Goal: Information Seeking & Learning: Learn about a topic

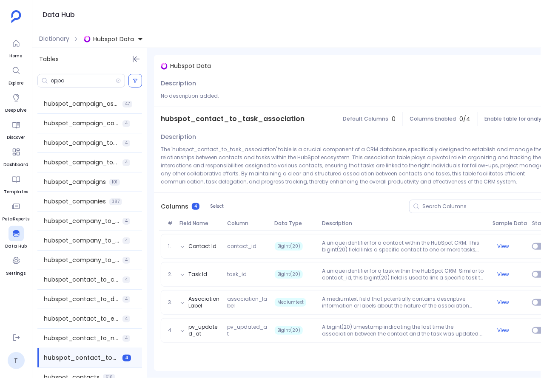
click at [130, 37] on span "Hubspot Data" at bounding box center [113, 39] width 41 height 9
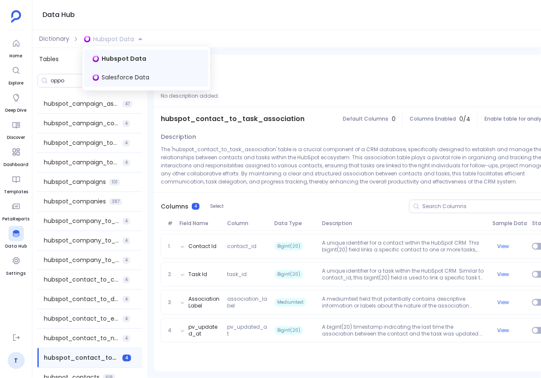
click at [122, 76] on span "Salesforce Data" at bounding box center [126, 78] width 48 height 9
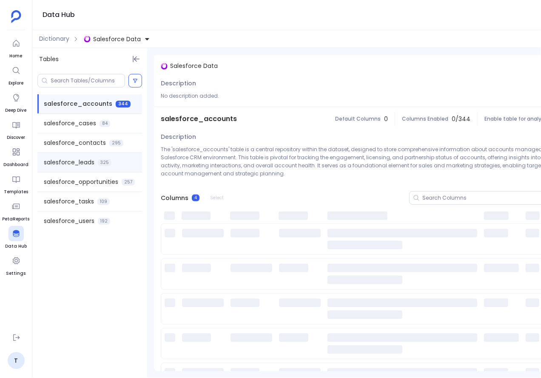
click at [82, 160] on span "salesforce_leads" at bounding box center [69, 162] width 51 height 9
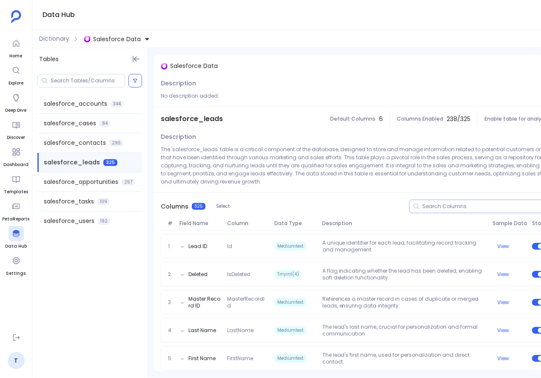
click at [457, 205] on input at bounding box center [483, 206] width 122 height 7
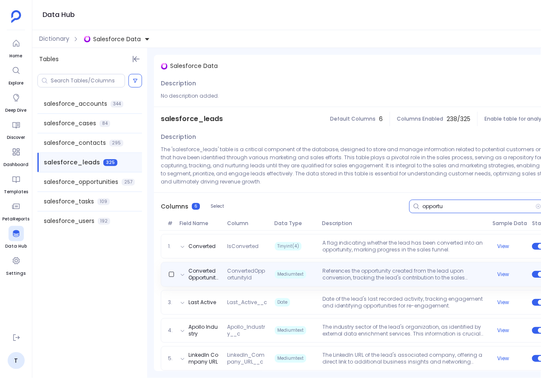
click at [344, 273] on p "References the opportunity created from the lead upon conversion, tracking the …" at bounding box center [404, 275] width 170 height 14
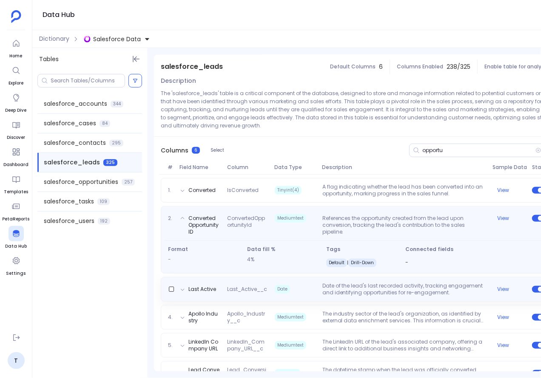
scroll to position [77, 0]
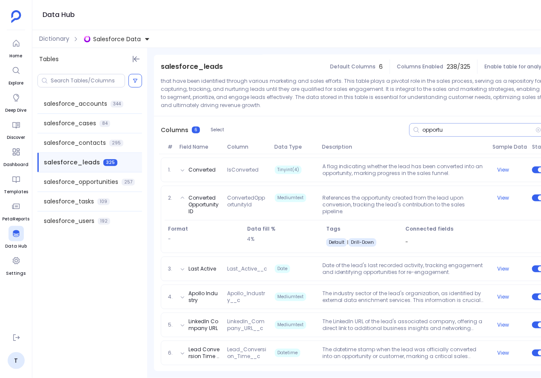
click at [430, 123] on div "opportu" at bounding box center [477, 130] width 136 height 14
click at [430, 128] on input "opportu" at bounding box center [478, 130] width 113 height 7
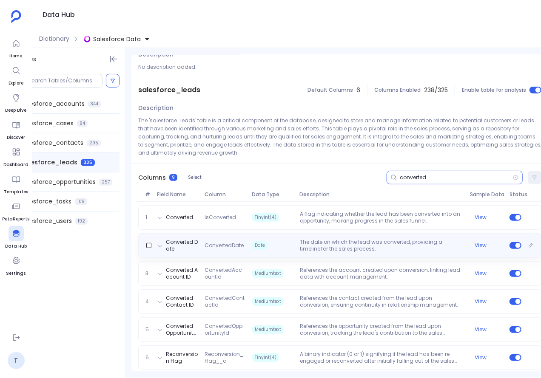
scroll to position [0, 24]
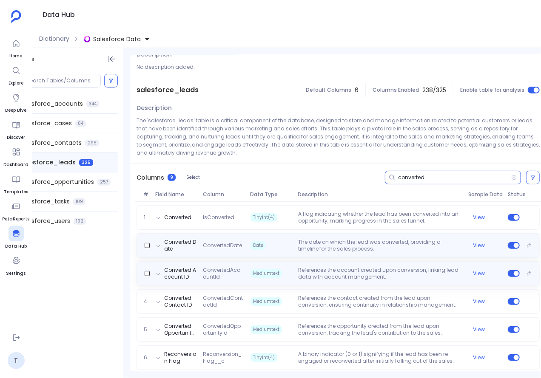
type input "converted"
click at [389, 280] on p "References the account created upon conversion, linking lead data with account …" at bounding box center [380, 274] width 170 height 14
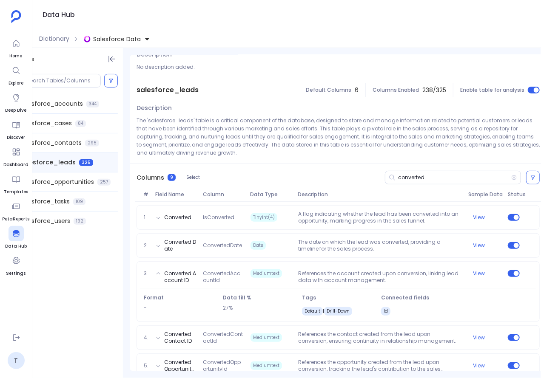
scroll to position [0, 0]
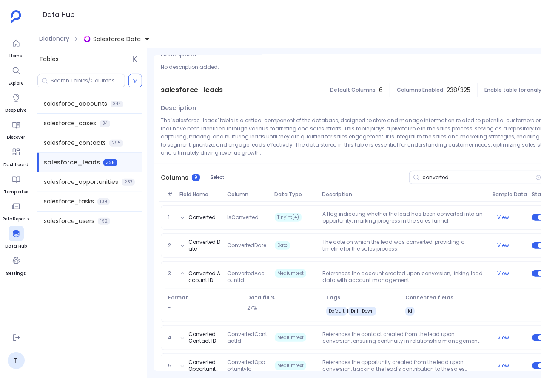
click at [125, 36] on span "Salesforce Data" at bounding box center [117, 39] width 48 height 9
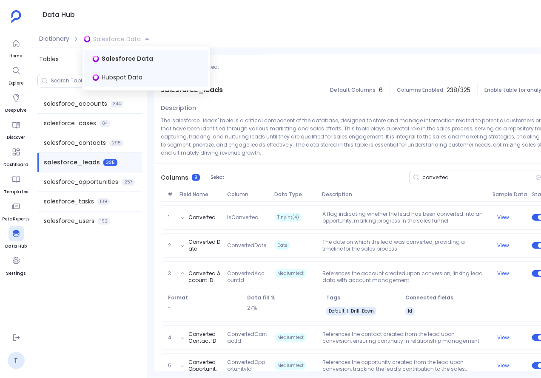
click at [121, 71] on div "Hubspot Data" at bounding box center [146, 77] width 124 height 19
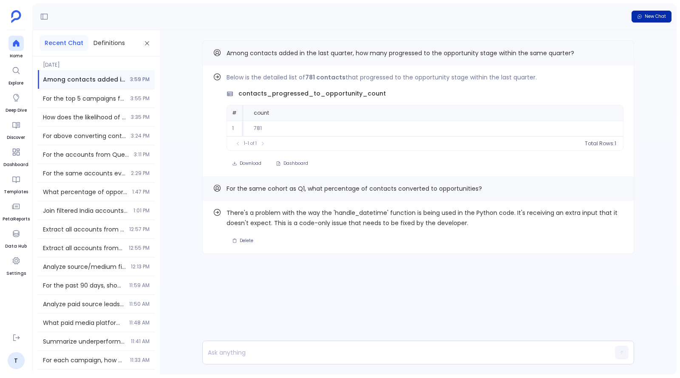
click at [659, 15] on span "New Chat" at bounding box center [655, 17] width 21 height 6
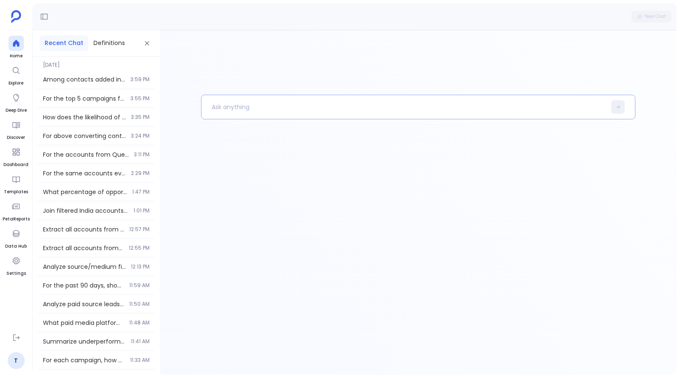
click at [343, 105] on p at bounding box center [403, 107] width 404 height 22
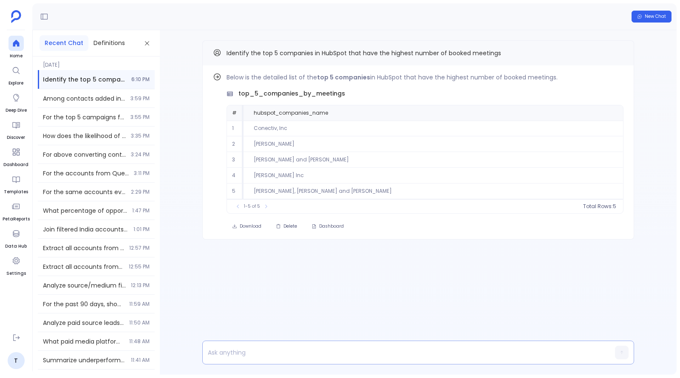
click at [315, 356] on p at bounding box center [402, 353] width 398 height 12
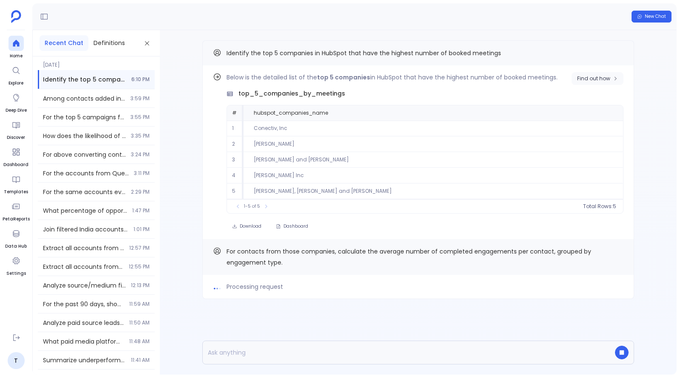
click at [586, 82] on button "Find out how" at bounding box center [598, 78] width 52 height 13
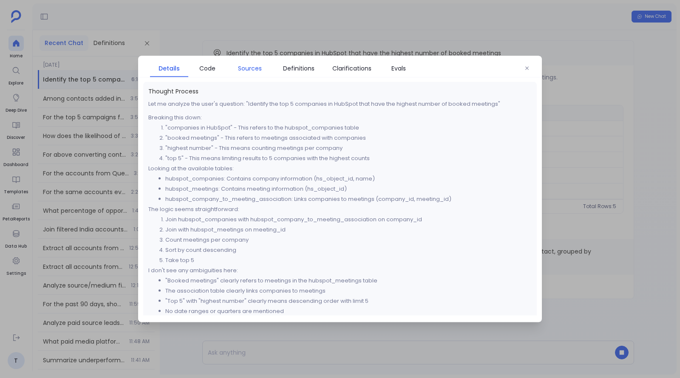
click at [248, 67] on span "Sources" at bounding box center [250, 68] width 24 height 9
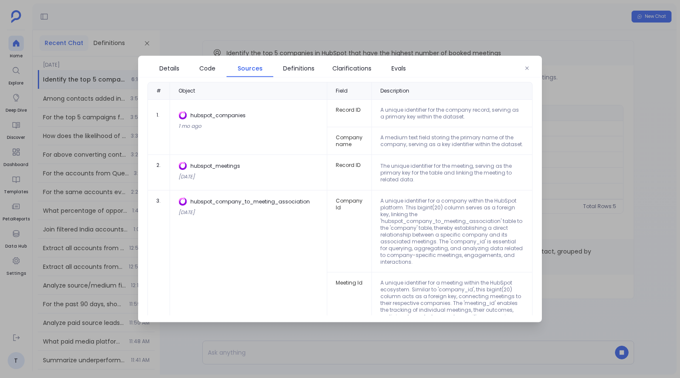
click at [256, 30] on div at bounding box center [340, 189] width 680 height 378
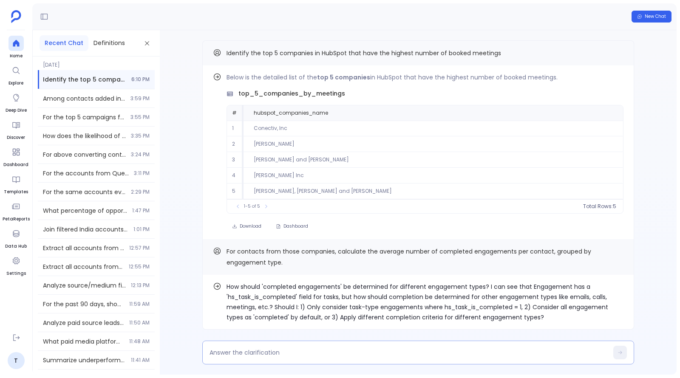
click at [320, 351] on textarea at bounding box center [409, 353] width 399 height 9
type textarea "1"
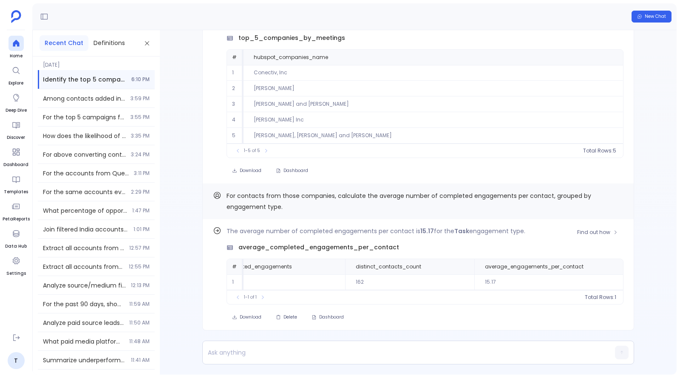
scroll to position [0, 241]
click at [310, 350] on p at bounding box center [402, 353] width 398 height 12
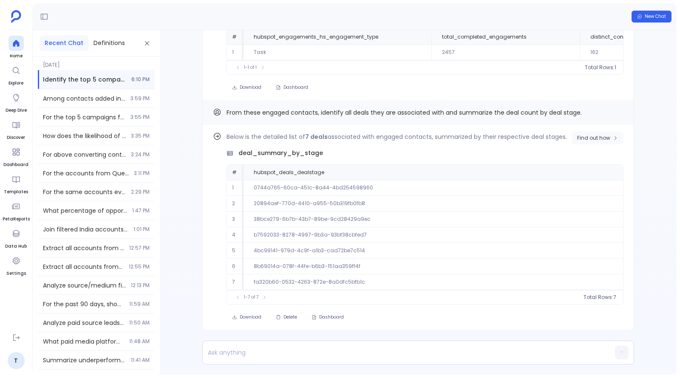
click at [594, 140] on span "Find out how" at bounding box center [593, 138] width 33 height 7
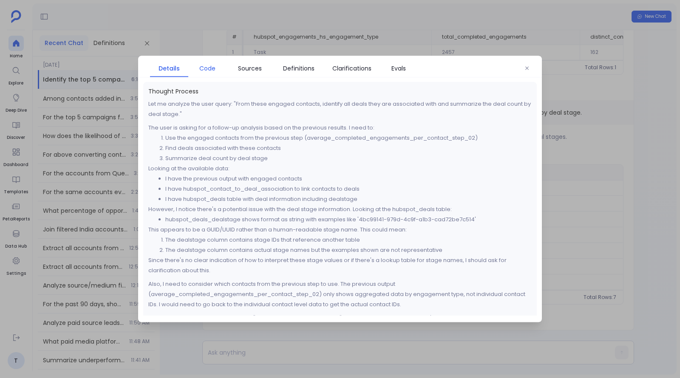
click at [207, 71] on span "Code" at bounding box center [207, 68] width 16 height 9
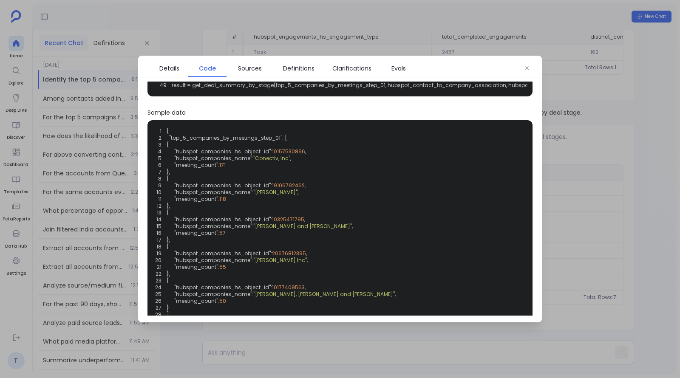
scroll to position [156, 0]
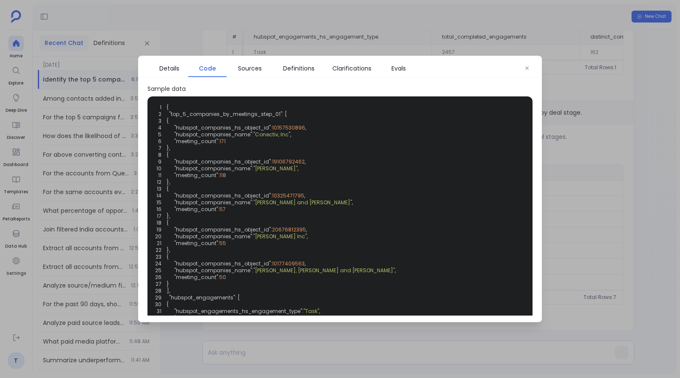
click at [644, 263] on div at bounding box center [340, 189] width 680 height 378
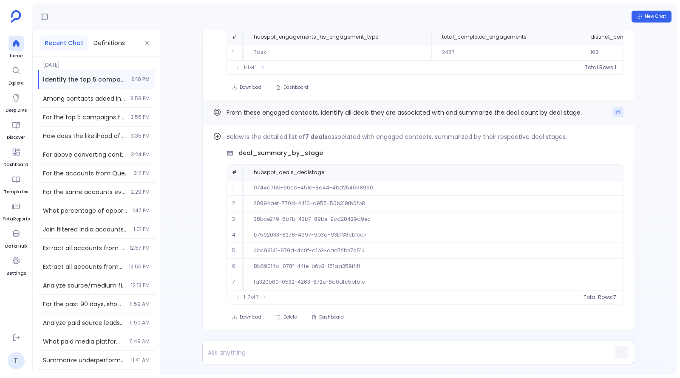
click at [617, 114] on icon "Copy" at bounding box center [618, 112] width 5 height 5
click at [290, 316] on span "Delete" at bounding box center [290, 318] width 14 height 6
click at [277, 347] on p at bounding box center [402, 353] width 398 height 12
click at [316, 360] on div at bounding box center [402, 352] width 398 height 23
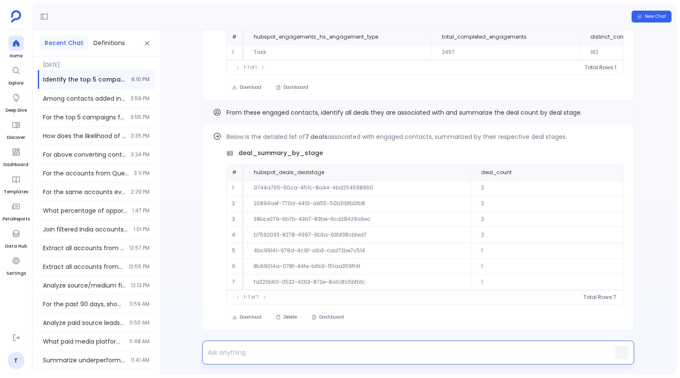
click at [316, 348] on p at bounding box center [402, 353] width 398 height 12
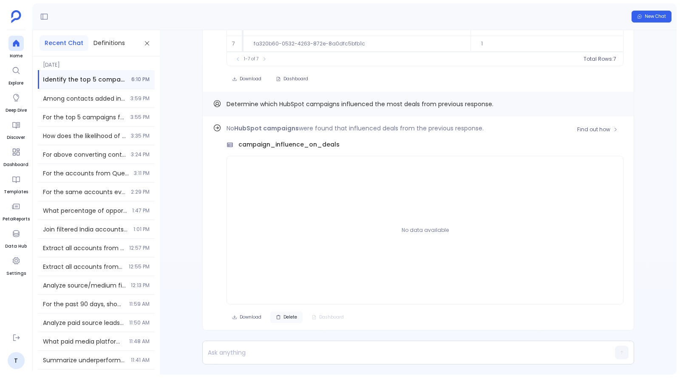
click at [285, 319] on span "Delete" at bounding box center [290, 318] width 14 height 6
click at [284, 351] on p at bounding box center [402, 353] width 398 height 12
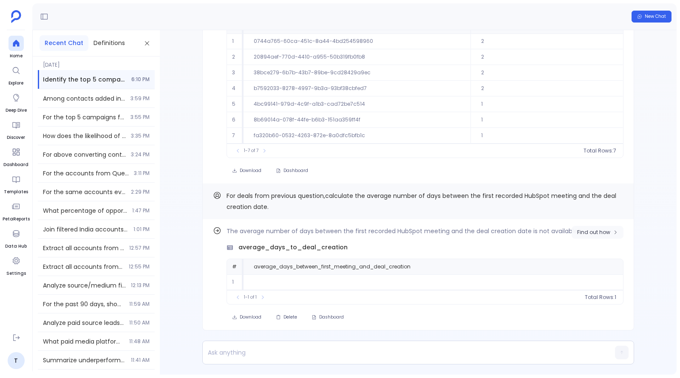
click at [584, 237] on button "Find out how" at bounding box center [598, 232] width 52 height 13
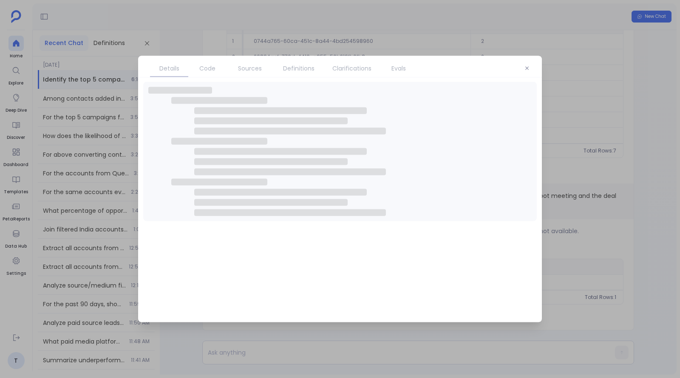
click at [592, 196] on div at bounding box center [340, 189] width 680 height 378
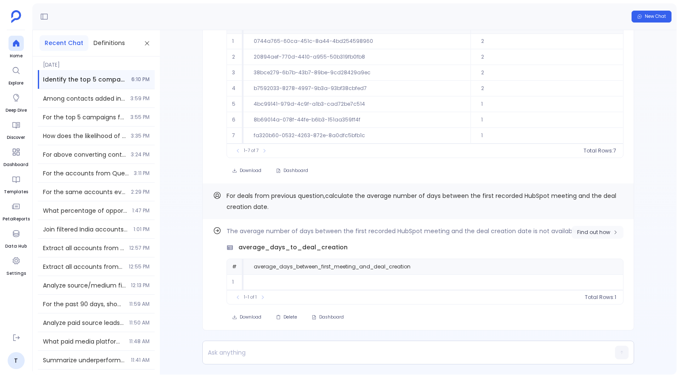
click at [592, 230] on span "Find out how" at bounding box center [593, 232] width 33 height 7
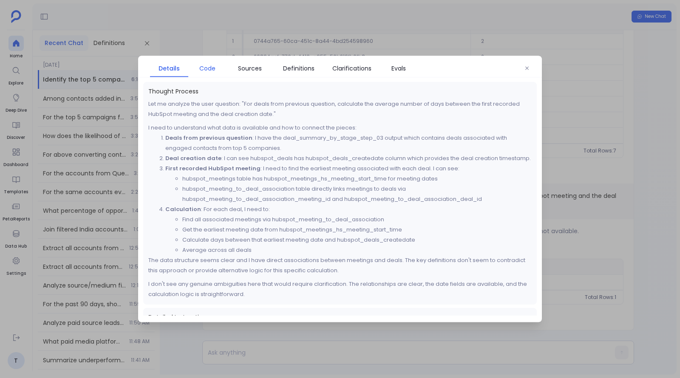
click at [209, 68] on span "Code" at bounding box center [207, 68] width 16 height 9
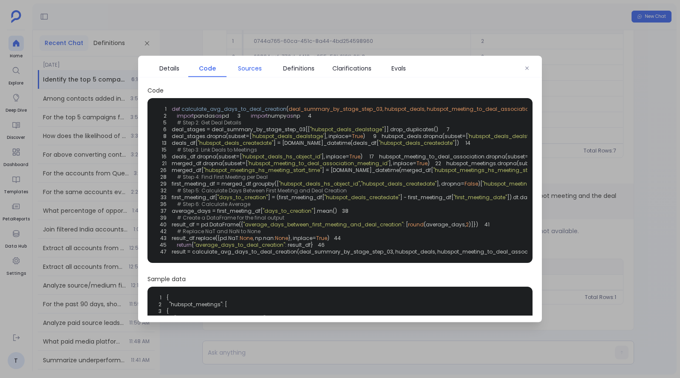
click at [254, 72] on span "Sources" at bounding box center [250, 68] width 24 height 9
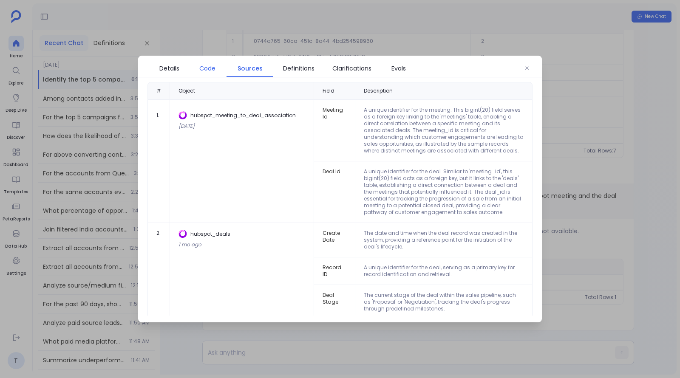
click at [202, 69] on span "Code" at bounding box center [207, 68] width 16 height 9
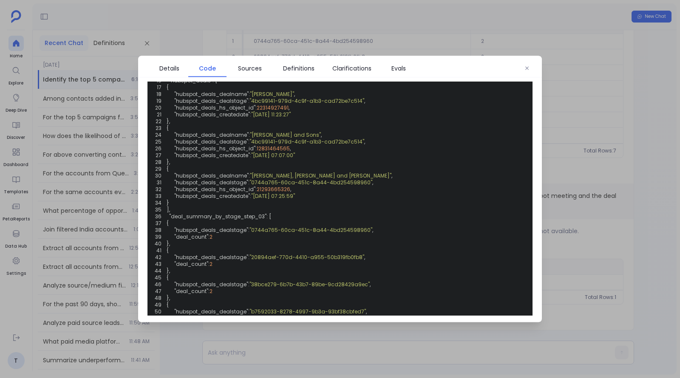
scroll to position [326, 0]
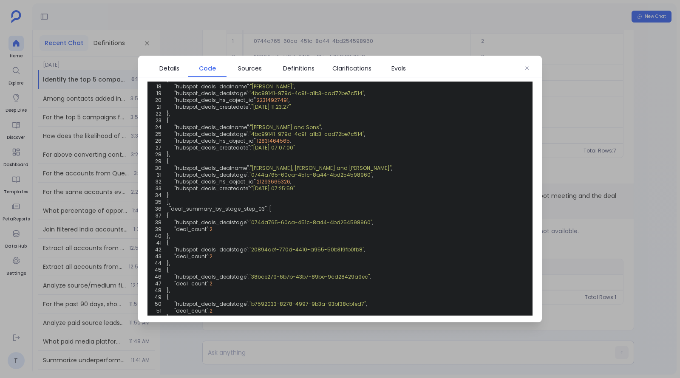
click at [630, 191] on div at bounding box center [340, 189] width 680 height 378
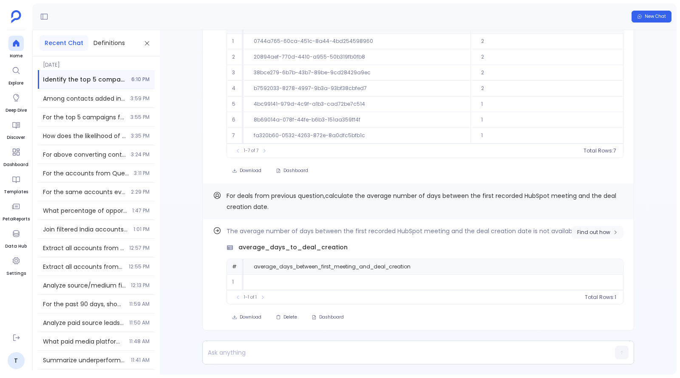
click at [592, 237] on button "Find out how" at bounding box center [598, 232] width 52 height 13
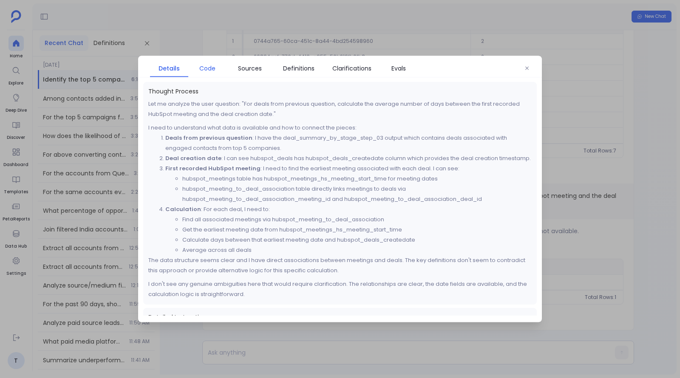
click at [208, 70] on span "Code" at bounding box center [207, 68] width 16 height 9
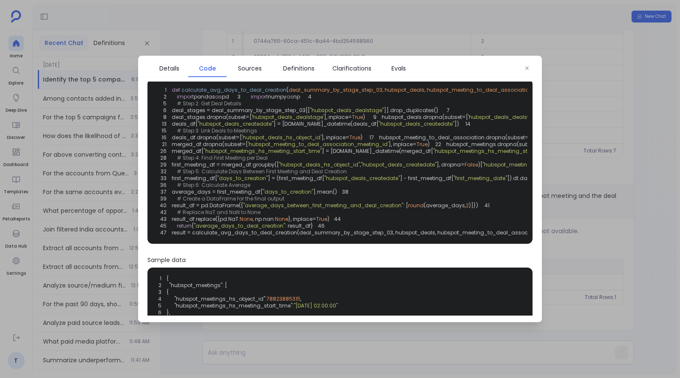
scroll to position [22, 0]
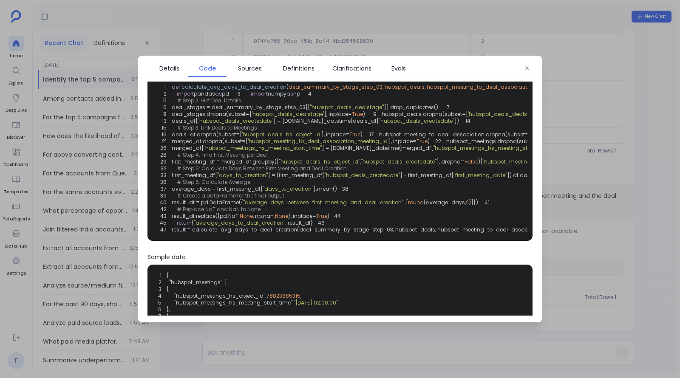
click at [660, 178] on div at bounding box center [340, 189] width 680 height 378
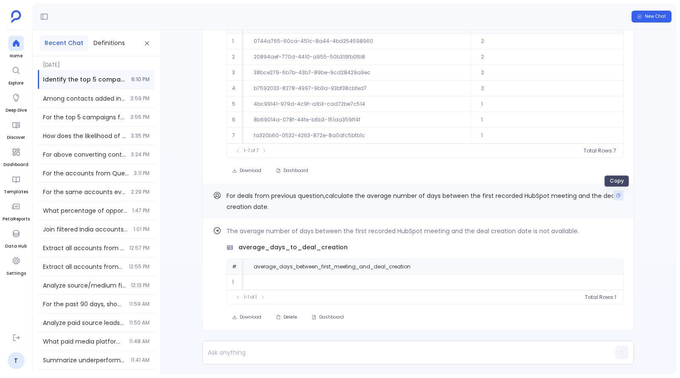
click at [616, 197] on icon "Copy" at bounding box center [618, 195] width 5 height 5
click at [283, 318] on span "Delete" at bounding box center [290, 318] width 14 height 6
click at [285, 358] on p at bounding box center [402, 353] width 398 height 12
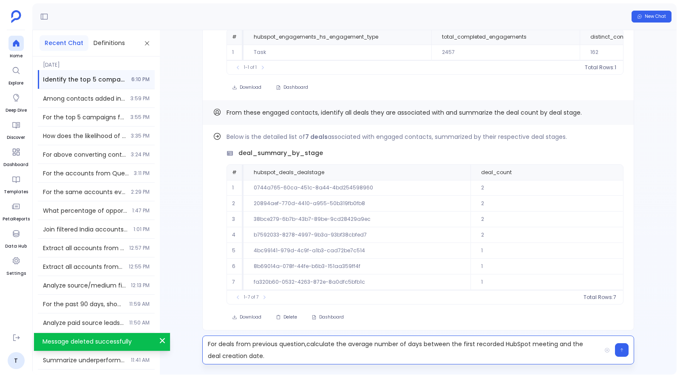
click at [307, 344] on p "For deals from previous question,calculate the average number of days between t…" at bounding box center [402, 350] width 398 height 24
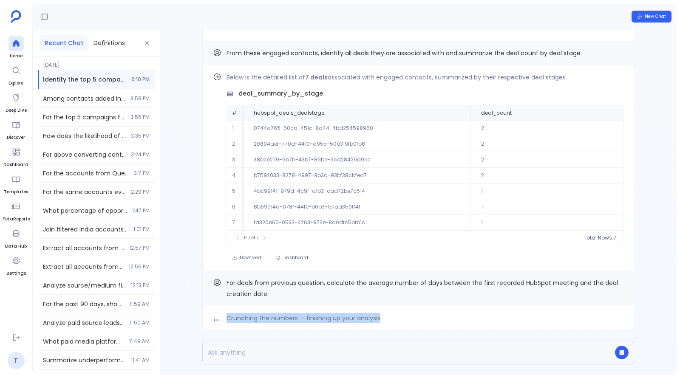
drag, startPoint x: 226, startPoint y: 319, endPoint x: 417, endPoint y: 319, distance: 190.8
click at [417, 319] on div "Crunching the numbers — finishing up your analysis" at bounding box center [418, 318] width 411 height 10
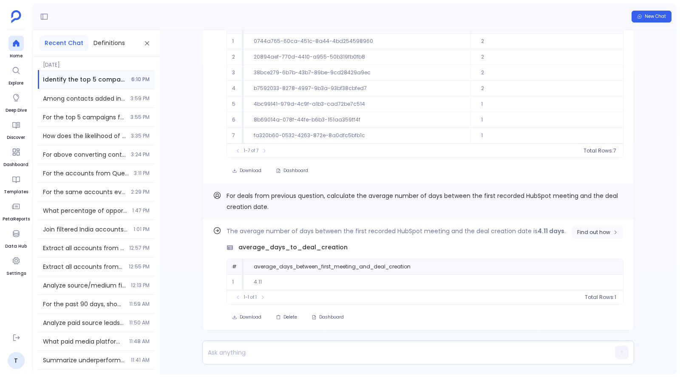
click at [595, 231] on span "Find out how" at bounding box center [593, 232] width 33 height 7
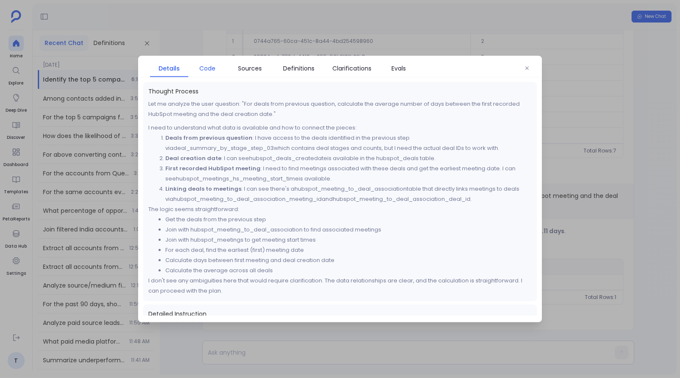
click at [210, 68] on span "Code" at bounding box center [207, 68] width 16 height 9
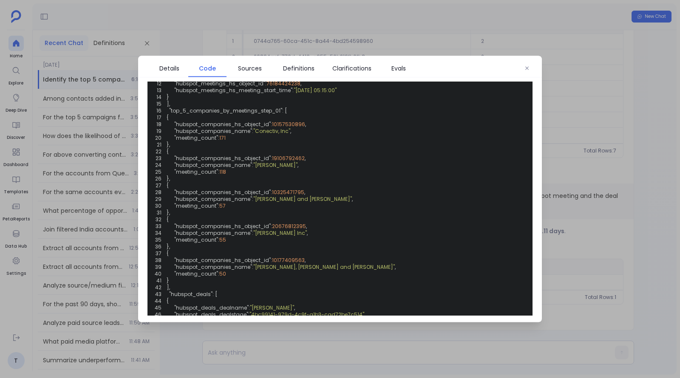
scroll to position [326, 0]
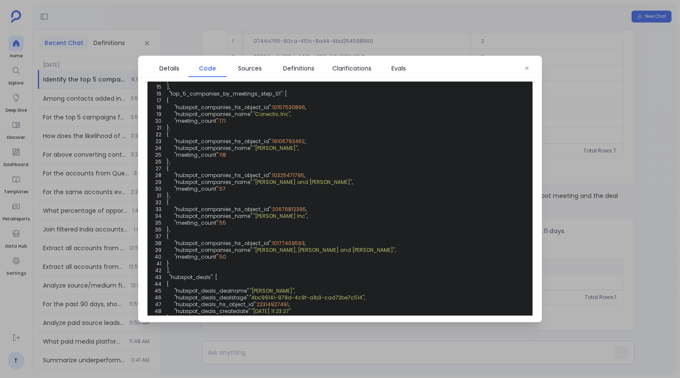
click at [601, 238] on div at bounding box center [340, 189] width 680 height 378
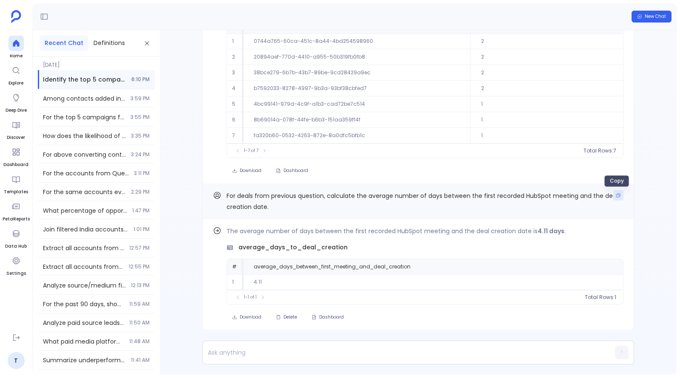
click at [617, 194] on icon "Copy" at bounding box center [618, 195] width 5 height 5
click at [286, 321] on button "Delete" at bounding box center [286, 318] width 32 height 12
click at [287, 352] on p at bounding box center [402, 353] width 398 height 12
click at [619, 196] on button "Copy" at bounding box center [618, 195] width 10 height 10
click at [286, 318] on span "Delete" at bounding box center [290, 318] width 14 height 6
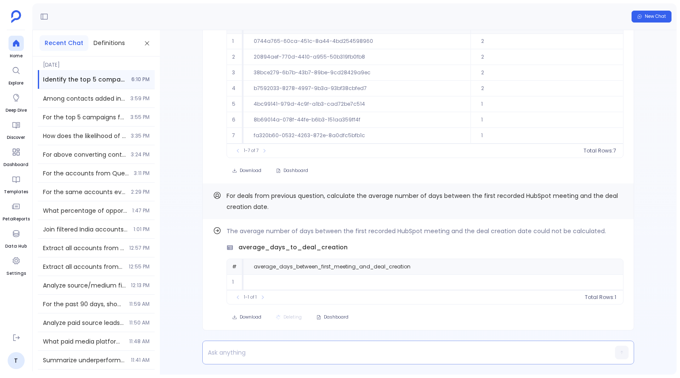
click at [289, 355] on p at bounding box center [402, 353] width 398 height 12
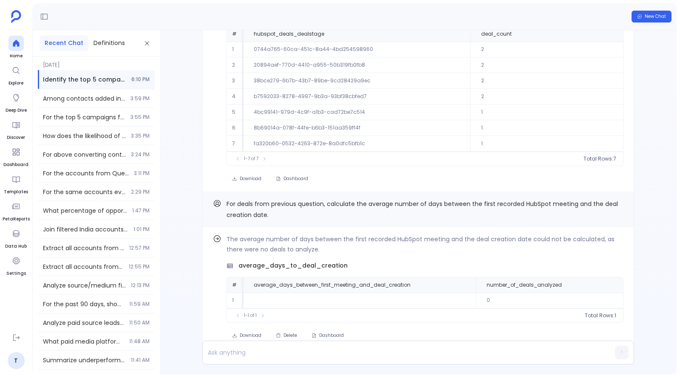
scroll to position [0, 0]
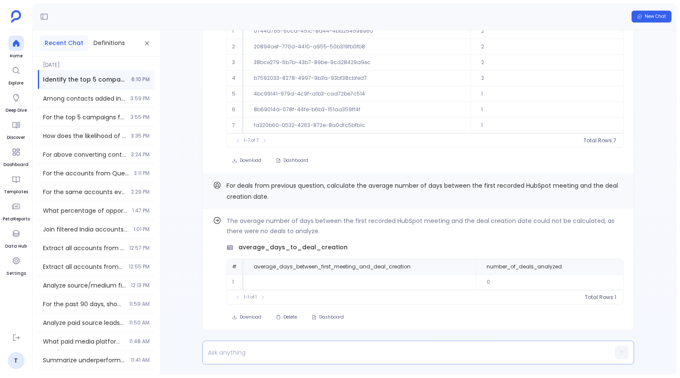
click at [340, 353] on p at bounding box center [402, 353] width 398 height 12
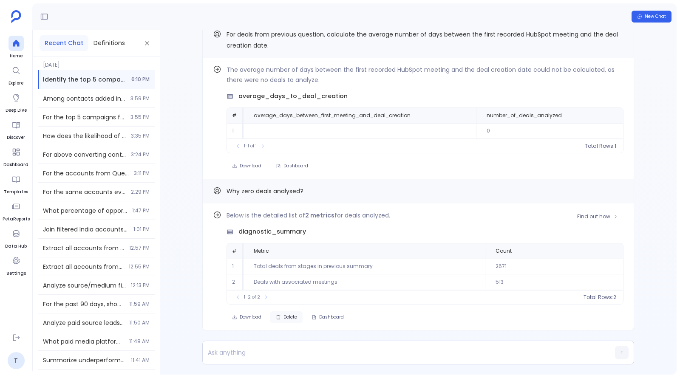
click at [282, 320] on button "Delete" at bounding box center [286, 318] width 32 height 12
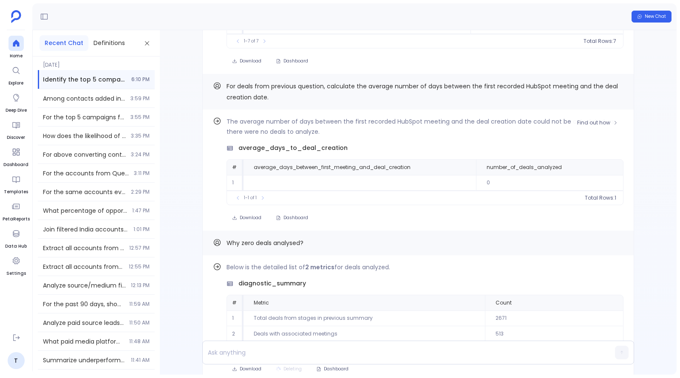
scroll to position [-50, 0]
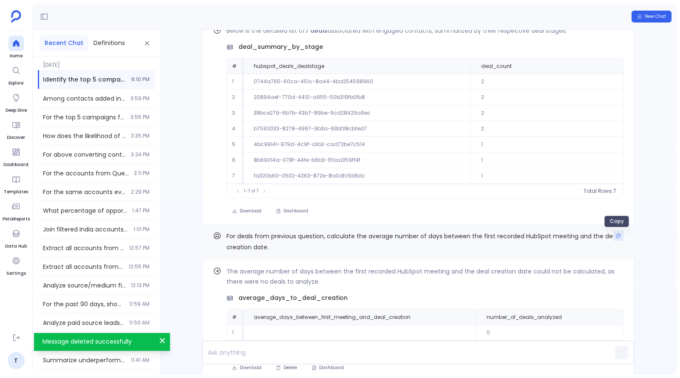
click at [618, 238] on icon "Copy" at bounding box center [618, 235] width 5 height 5
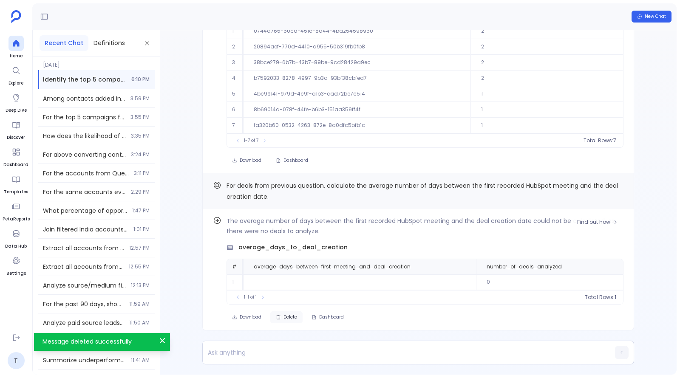
click at [290, 317] on span "Delete" at bounding box center [290, 318] width 14 height 6
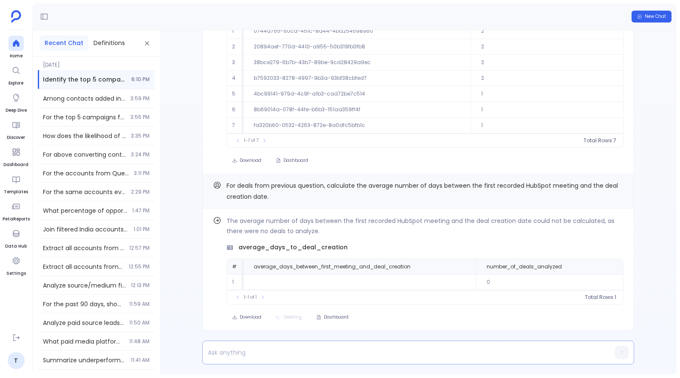
click at [286, 354] on p at bounding box center [402, 353] width 398 height 12
click at [606, 226] on span "Find out how" at bounding box center [593, 222] width 33 height 7
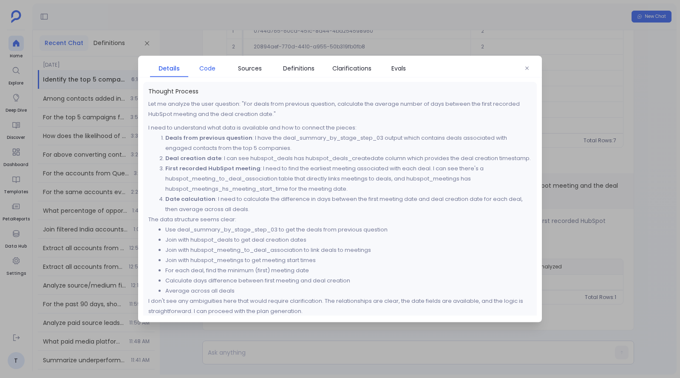
click at [210, 74] on link "Code" at bounding box center [207, 69] width 38 height 18
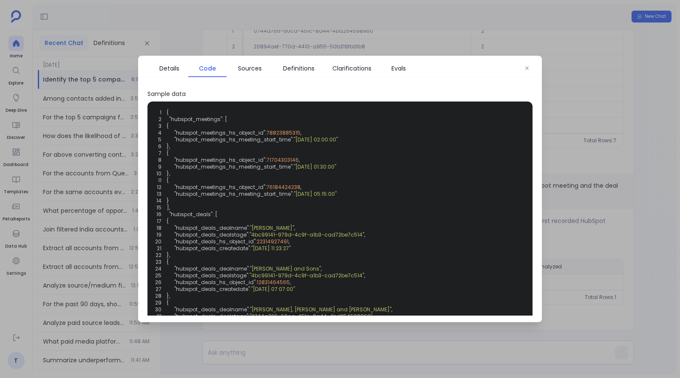
scroll to position [173, 0]
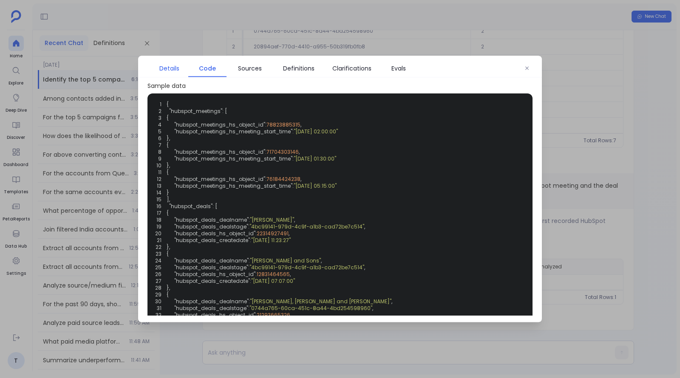
click at [161, 65] on span "Details" at bounding box center [169, 68] width 20 height 9
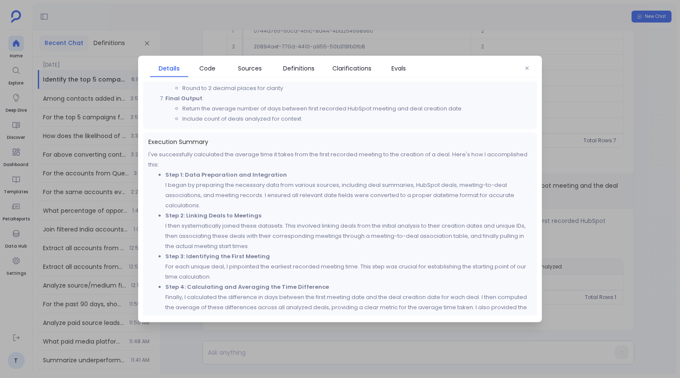
scroll to position [547, 0]
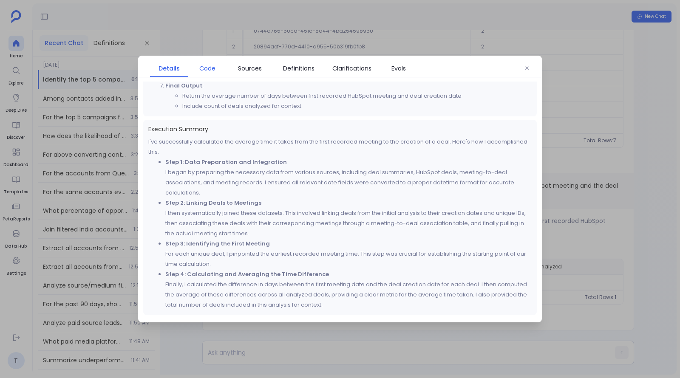
click at [211, 68] on span "Code" at bounding box center [207, 68] width 16 height 9
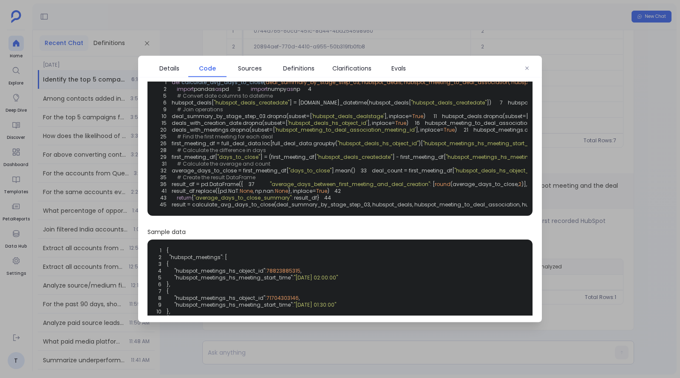
scroll to position [0, 0]
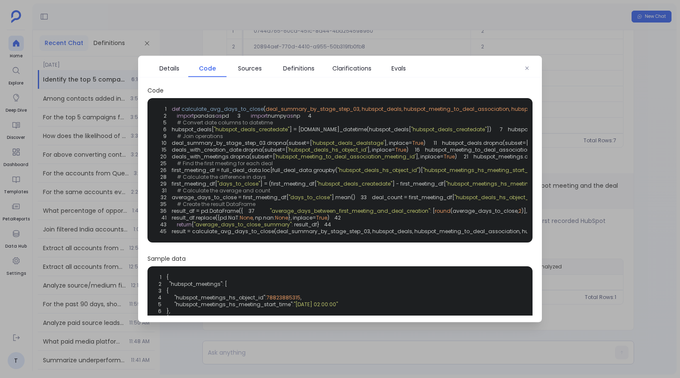
click at [655, 213] on div at bounding box center [340, 189] width 680 height 378
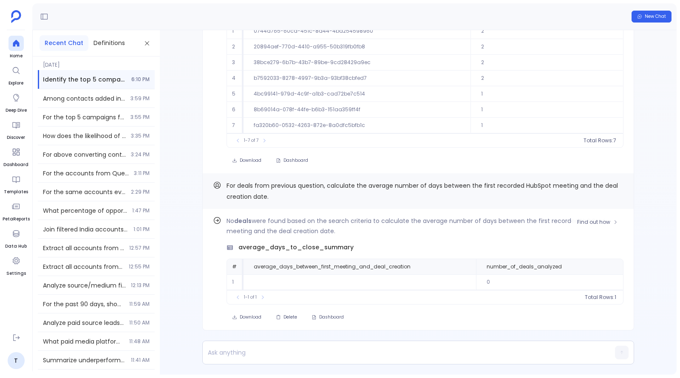
drag, startPoint x: 269, startPoint y: 220, endPoint x: 368, endPoint y: 234, distance: 99.2
click at [368, 234] on p "No deals were found based on the search criteria to calculate the average numbe…" at bounding box center [425, 226] width 397 height 20
drag, startPoint x: 351, startPoint y: 235, endPoint x: 215, endPoint y: 224, distance: 136.9
click at [215, 224] on div "No deals were found based on the search criteria to calculate the average numbe…" at bounding box center [418, 270] width 411 height 108
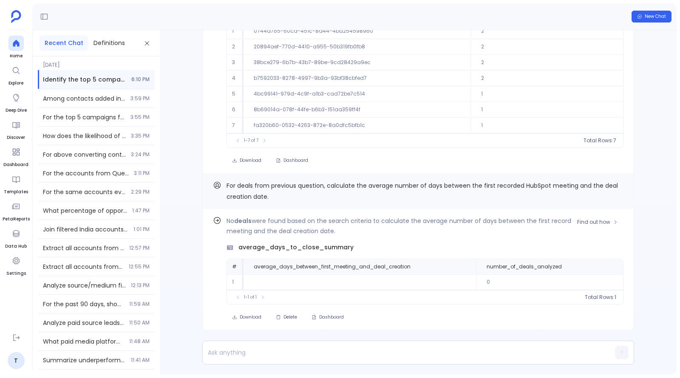
click at [215, 224] on icon at bounding box center [217, 220] width 9 height 9
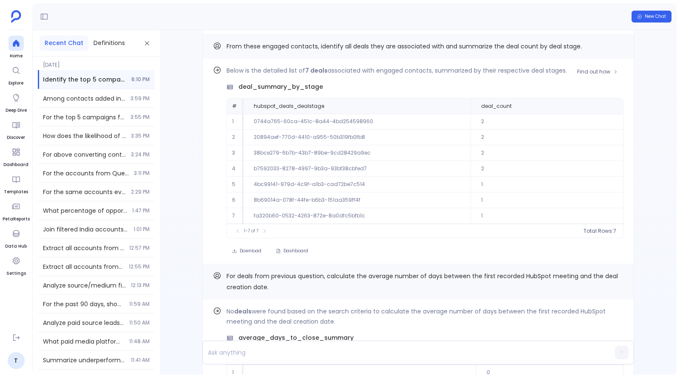
scroll to position [-95, 0]
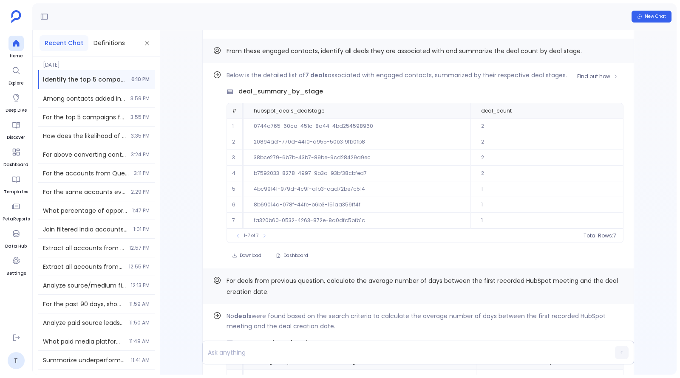
click at [277, 95] on span "deal_summary_by_stage" at bounding box center [280, 91] width 85 height 9
copy span "deal_summary_by_stage"
click at [615, 285] on button "Copy" at bounding box center [618, 280] width 10 height 10
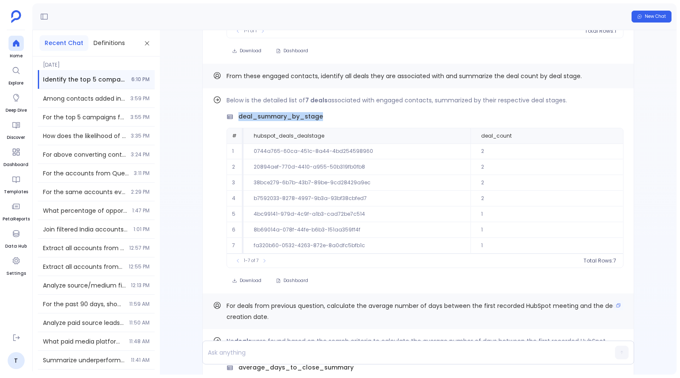
scroll to position [-142, 0]
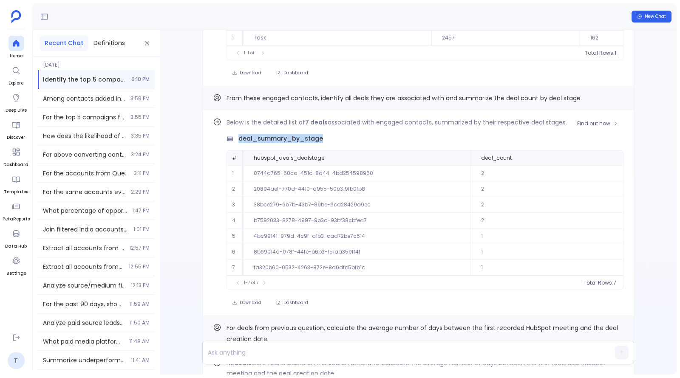
click at [292, 140] on span "deal_summary_by_stage" at bounding box center [280, 138] width 85 height 9
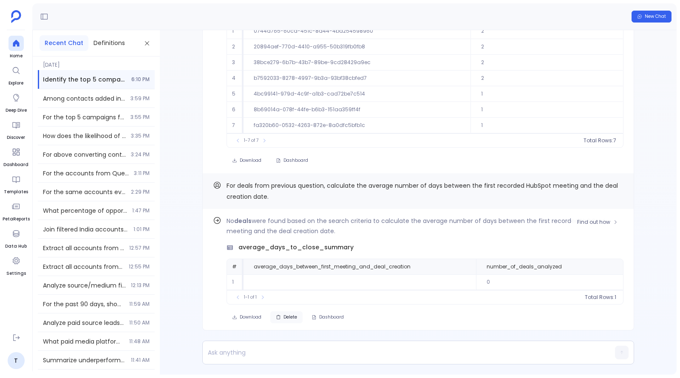
click at [280, 318] on button "Delete" at bounding box center [286, 318] width 32 height 12
click at [288, 354] on p at bounding box center [402, 353] width 398 height 12
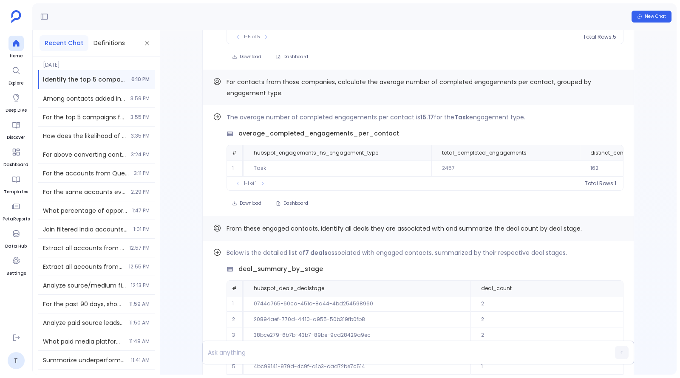
scroll to position [-438, 0]
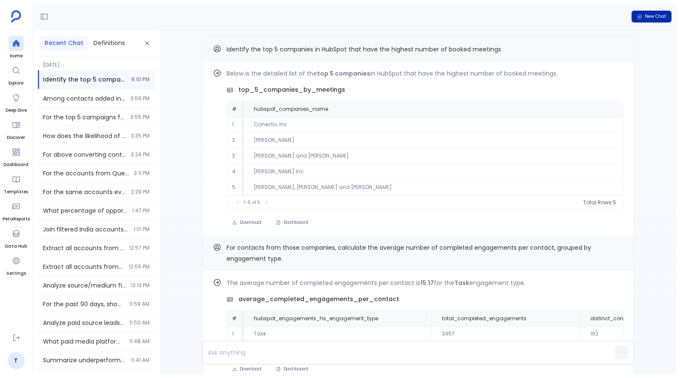
click at [640, 19] on icon "button" at bounding box center [639, 16] width 5 height 5
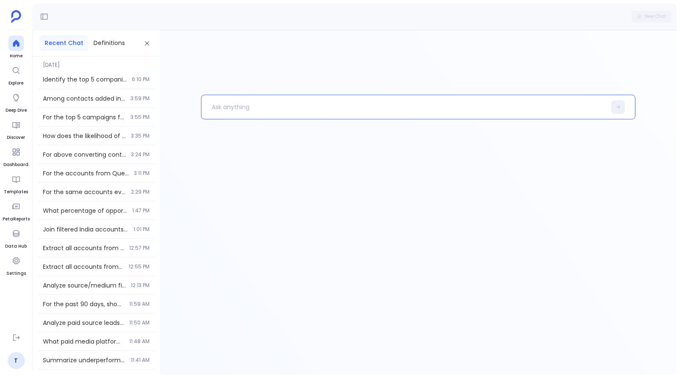
click at [332, 99] on p at bounding box center [403, 107] width 404 height 22
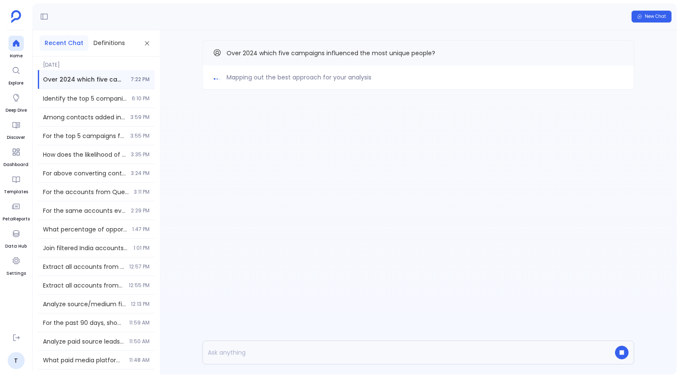
click at [230, 77] on span "Mapping out the best approach for your analysis" at bounding box center [299, 77] width 145 height 10
click at [232, 77] on span "Mapping out the best approach for your analysis" at bounding box center [299, 77] width 145 height 10
click at [229, 77] on span "Mapping out the best approach for your analysis" at bounding box center [299, 77] width 145 height 10
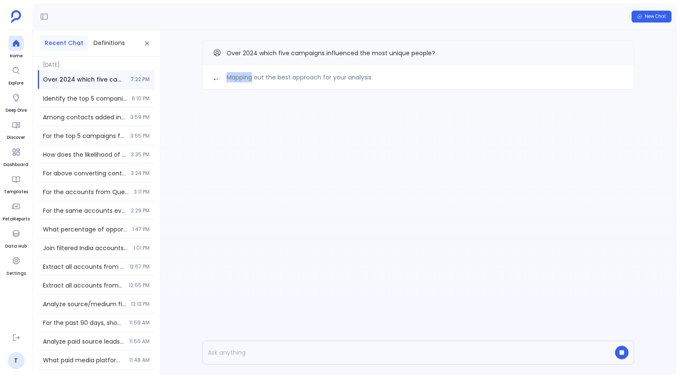
click at [229, 77] on span "Mapping out the best approach for your analysis" at bounding box center [299, 77] width 145 height 10
click at [232, 78] on span "Mapping out the best approach for your analysis" at bounding box center [299, 77] width 145 height 10
drag, startPoint x: 227, startPoint y: 78, endPoint x: 384, endPoint y: 91, distance: 157.8
click at [384, 91] on div "Crunching the numbers — finishing up your analysis Over 2024 which five campaig…" at bounding box center [418, 82] width 517 height 104
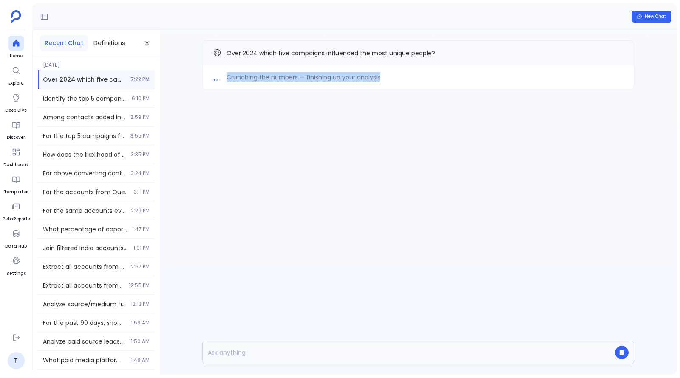
click at [384, 91] on div "Crunching the numbers — finishing up your analysis Over 2024 which five campaig…" at bounding box center [418, 82] width 517 height 104
drag, startPoint x: 387, startPoint y: 74, endPoint x: 227, endPoint y: 81, distance: 160.8
click at [227, 81] on div "Crunching the numbers — finishing up your analysis" at bounding box center [418, 77] width 411 height 10
click at [227, 81] on span "Crunching the numbers — finishing up your analysis" at bounding box center [304, 77] width 154 height 10
drag, startPoint x: 227, startPoint y: 78, endPoint x: 400, endPoint y: 77, distance: 173.8
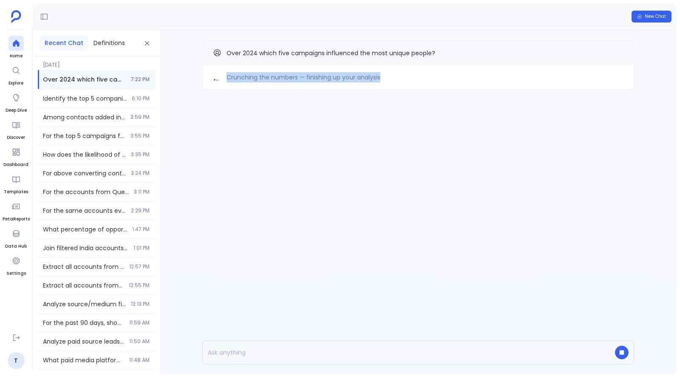
click at [400, 77] on div "Crunching the numbers — finishing up your analysis" at bounding box center [418, 77] width 411 height 10
drag, startPoint x: 400, startPoint y: 77, endPoint x: 227, endPoint y: 78, distance: 173.4
click at [227, 78] on div "Crunching the numbers — finishing up your analysis" at bounding box center [418, 77] width 411 height 10
click at [227, 78] on span "Crunching the numbers — finishing up your analysis" at bounding box center [304, 77] width 154 height 10
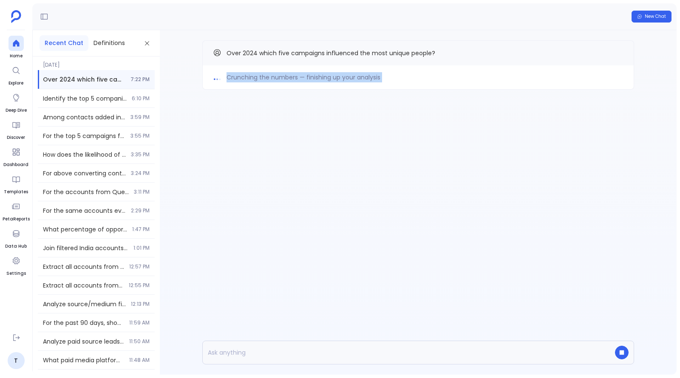
drag, startPoint x: 227, startPoint y: 78, endPoint x: 411, endPoint y: 77, distance: 183.6
click at [411, 77] on div "Crunching the numbers — finishing up your analysis" at bounding box center [418, 77] width 411 height 10
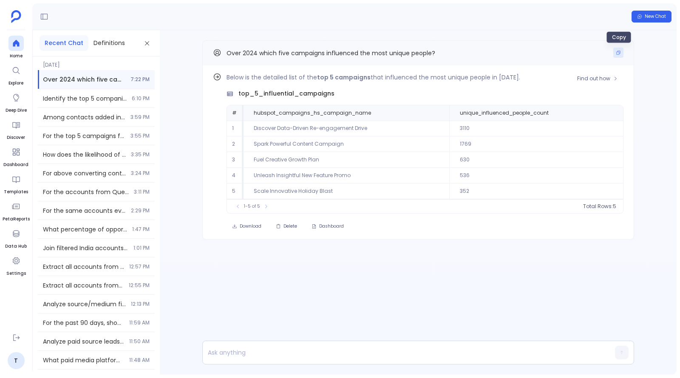
click at [616, 54] on icon "Copy" at bounding box center [618, 52] width 5 height 5
click at [604, 79] on span "Find out how" at bounding box center [593, 78] width 33 height 7
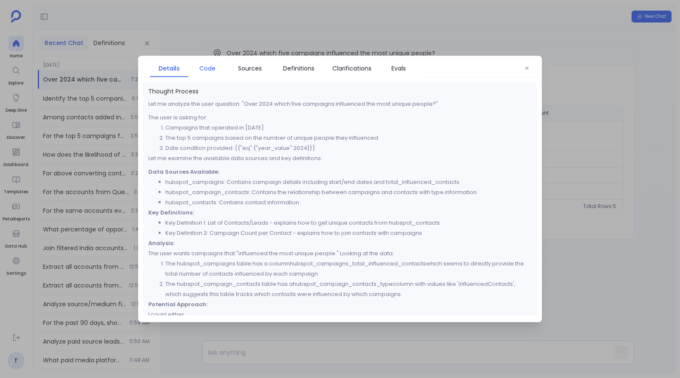
click at [208, 72] on span "Code" at bounding box center [207, 68] width 16 height 9
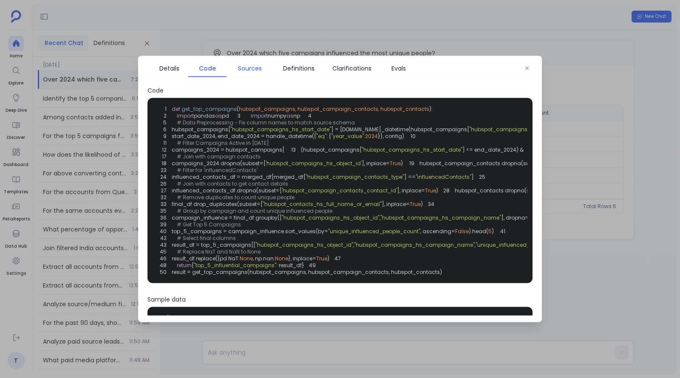
click at [254, 65] on span "Sources" at bounding box center [250, 68] width 24 height 9
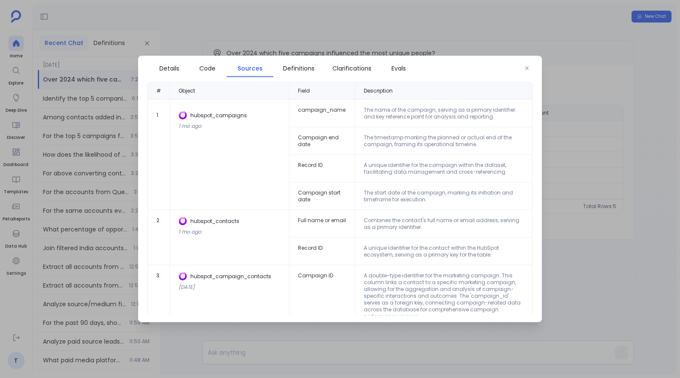
click at [662, 184] on div at bounding box center [340, 189] width 680 height 378
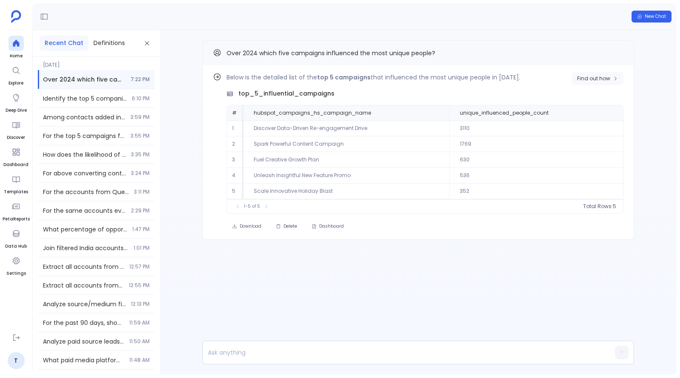
click at [598, 78] on span "Find out how" at bounding box center [593, 78] width 33 height 7
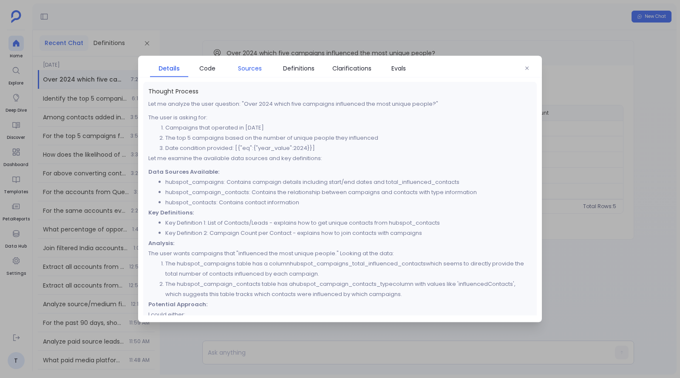
click at [249, 67] on span "Sources" at bounding box center [250, 68] width 24 height 9
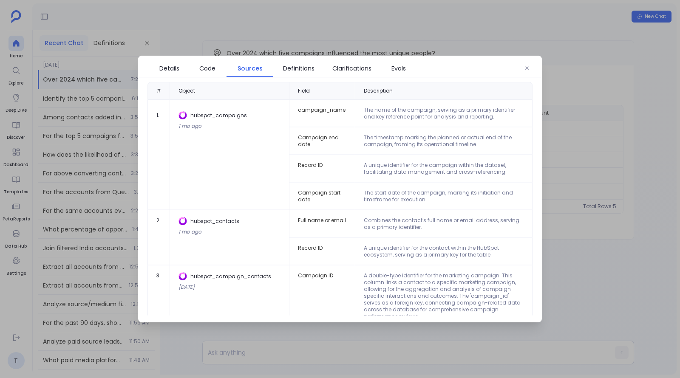
click at [252, 30] on div at bounding box center [340, 189] width 680 height 378
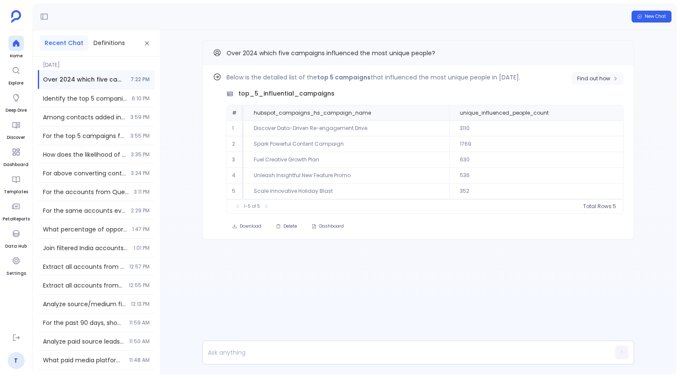
click at [609, 75] on span "Find out how" at bounding box center [593, 78] width 33 height 7
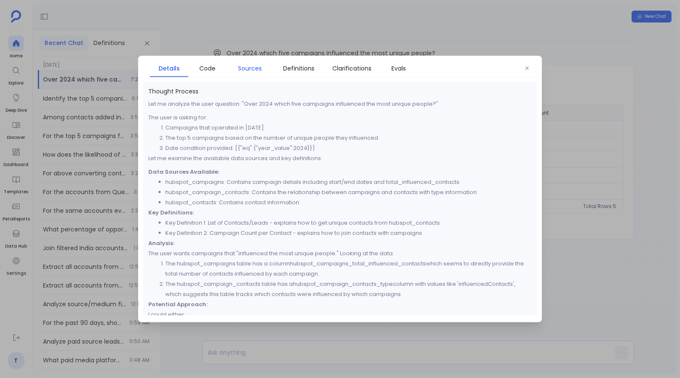
click at [248, 67] on span "Sources" at bounding box center [250, 68] width 24 height 9
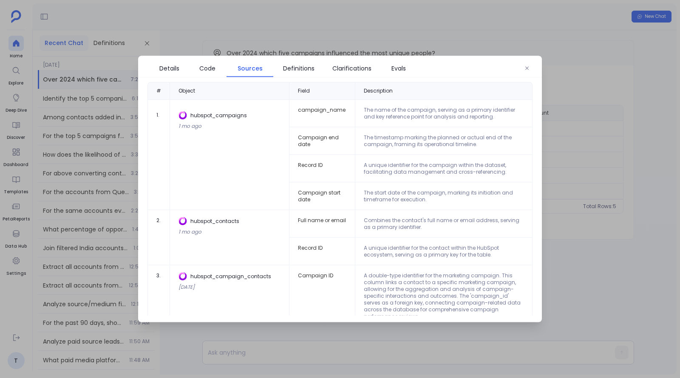
click at [294, 7] on div at bounding box center [340, 189] width 680 height 378
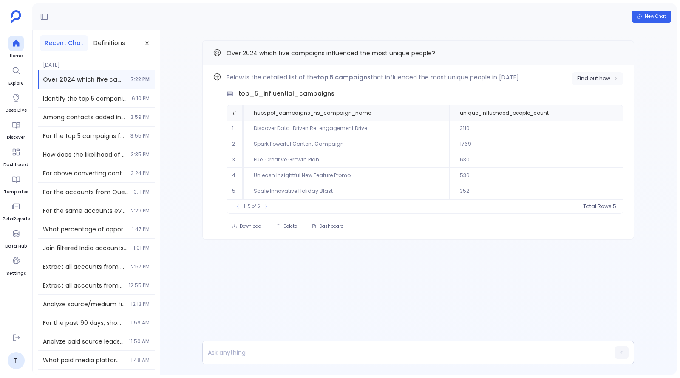
click at [593, 80] on span "Find out how" at bounding box center [593, 78] width 33 height 7
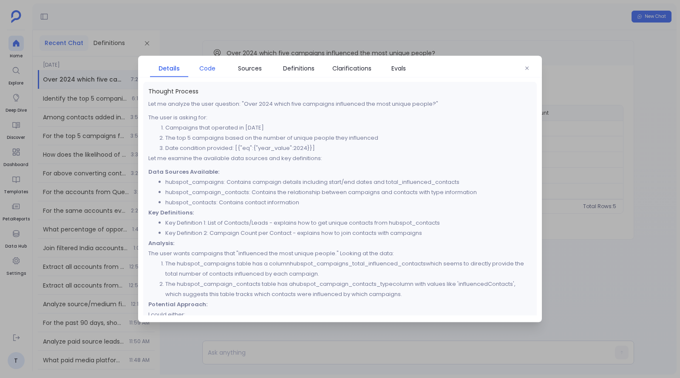
click at [217, 67] on span "Code" at bounding box center [208, 68] width 30 height 9
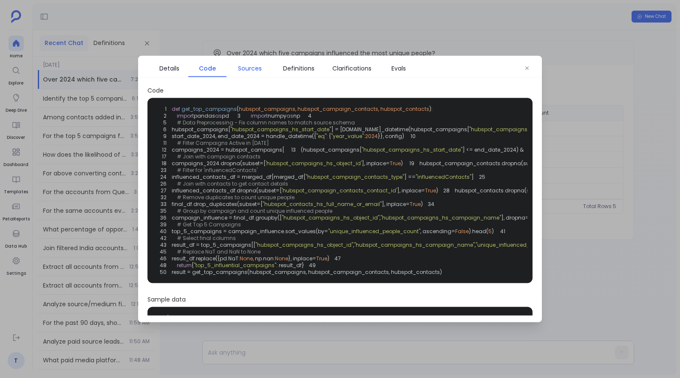
click at [252, 61] on link "Sources" at bounding box center [250, 69] width 47 height 18
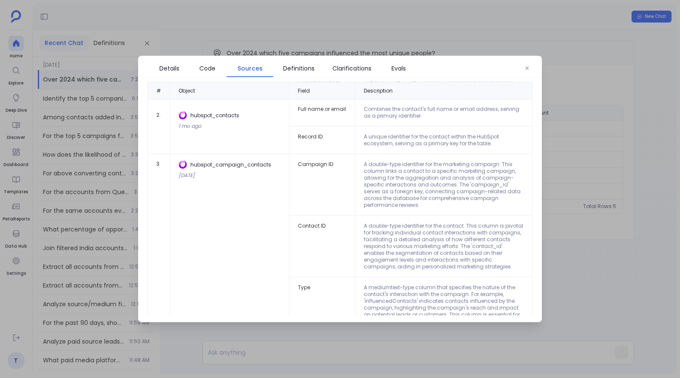
scroll to position [131, 0]
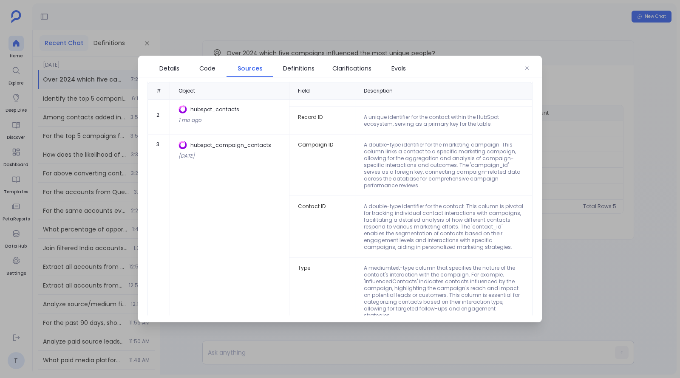
click at [225, 145] on div "hubspot_campaign_contacts" at bounding box center [230, 146] width 102 height 8
copy div "hubspot_campaign_contacts"
click at [214, 107] on div "hubspot_contacts" at bounding box center [230, 109] width 102 height 8
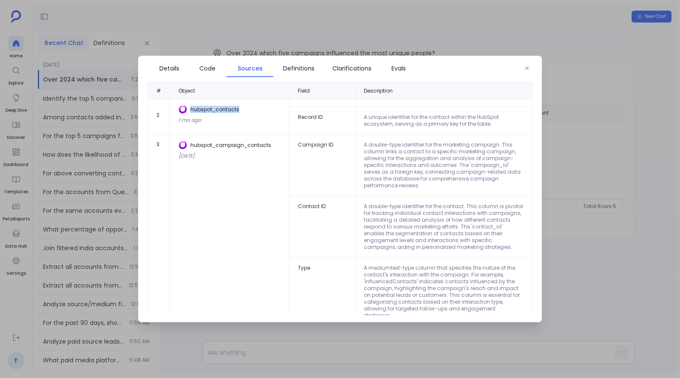
copy div "hubspot_contacts"
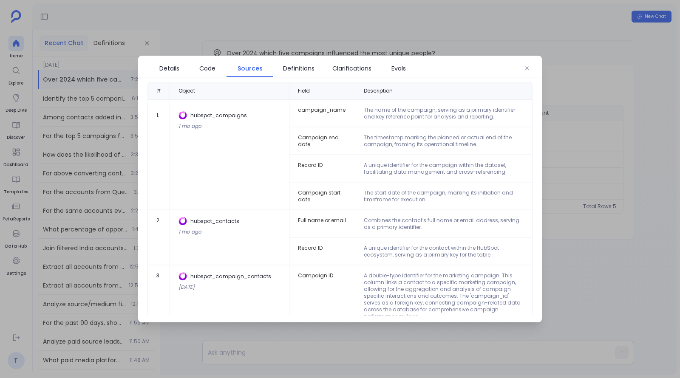
click at [218, 115] on div "hubspot_campaigns" at bounding box center [230, 115] width 102 height 8
copy div "hubspot_campaigns"
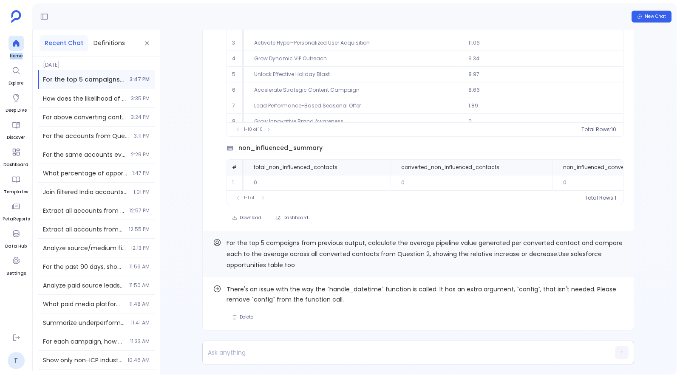
scroll to position [37, 0]
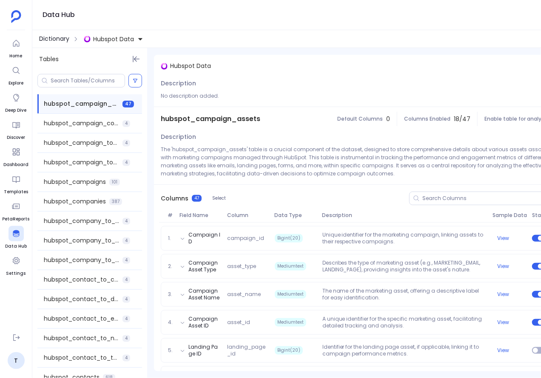
click at [60, 40] on span "Dictionary" at bounding box center [54, 38] width 30 height 9
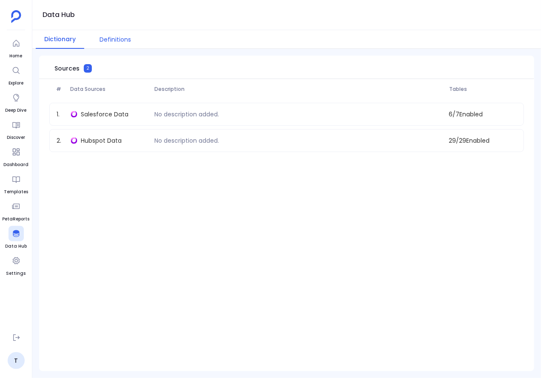
click at [105, 38] on button "Definitions" at bounding box center [115, 39] width 48 height 19
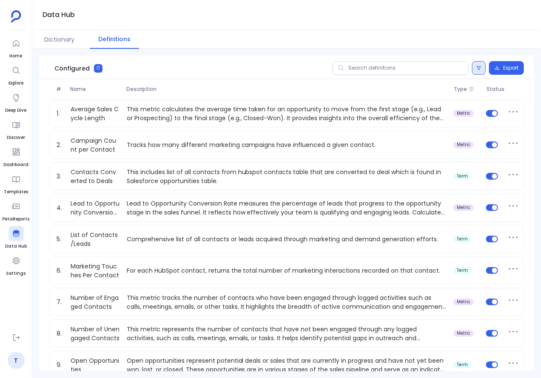
click at [475, 71] on button at bounding box center [479, 68] width 14 height 14
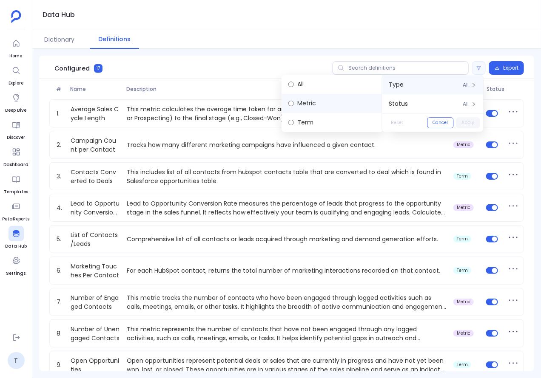
click at [330, 108] on label "Metric" at bounding box center [332, 103] width 102 height 19
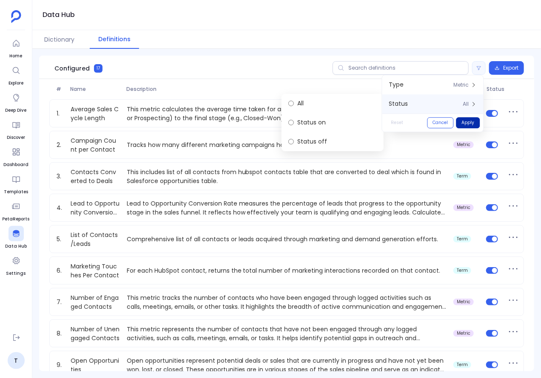
click at [468, 119] on button "Apply" at bounding box center [468, 122] width 24 height 11
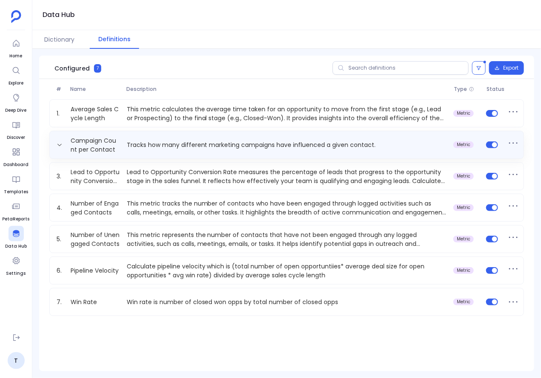
click at [165, 143] on p "Tracks how many different marketing campaigns have influenced a given contact." at bounding box center [286, 145] width 327 height 9
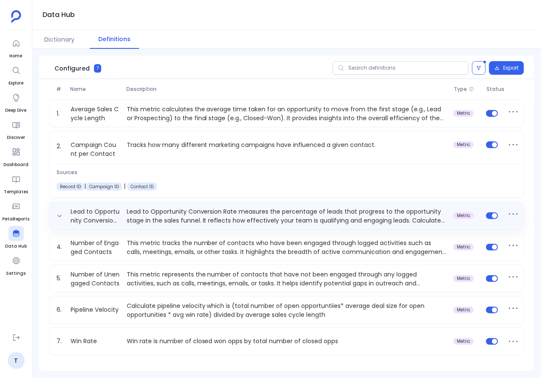
click at [160, 210] on p "Lead to Opportunity Conversion Rate measures the percentage of leads that progr…" at bounding box center [286, 215] width 327 height 17
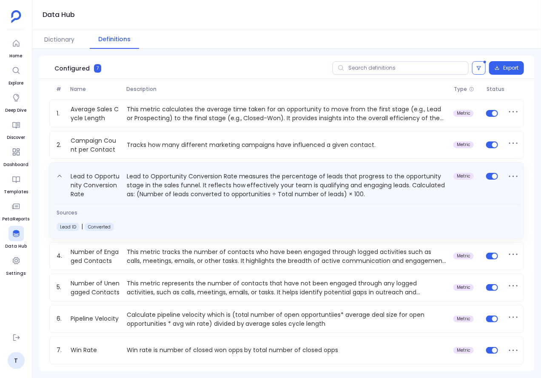
scroll to position [2, 0]
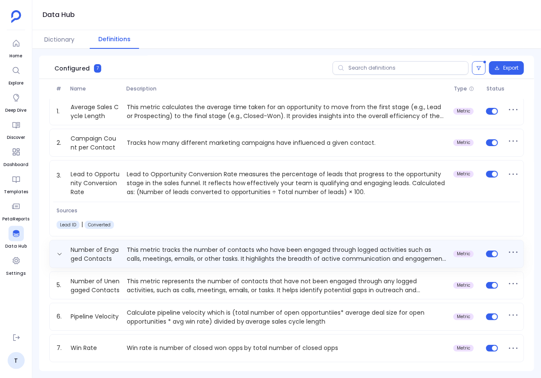
click at [215, 263] on div "Number of Engaged Contacts This metric tracks the number of contacts who have b…" at bounding box center [286, 254] width 474 height 28
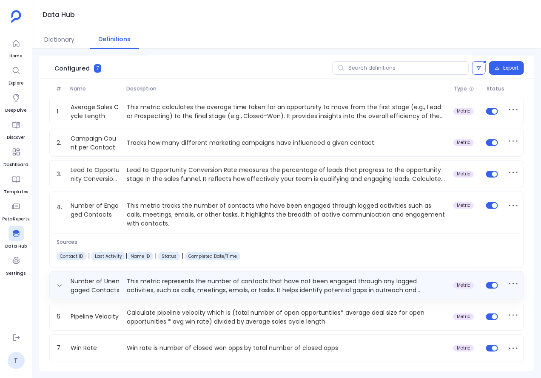
click at [236, 281] on p "This metric represents the number of contacts that have not been engaged throug…" at bounding box center [286, 285] width 327 height 17
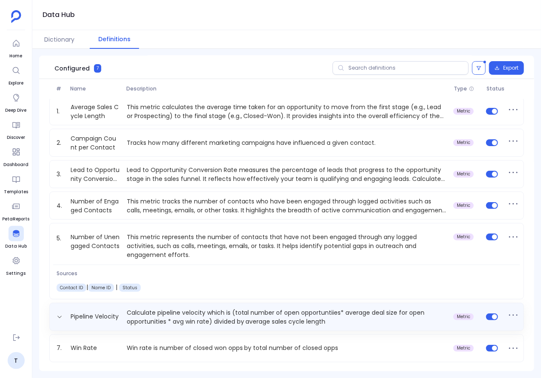
click at [218, 315] on p "Calculate pipeline velocity which is (total number of open opportuntiies* avera…" at bounding box center [286, 317] width 327 height 17
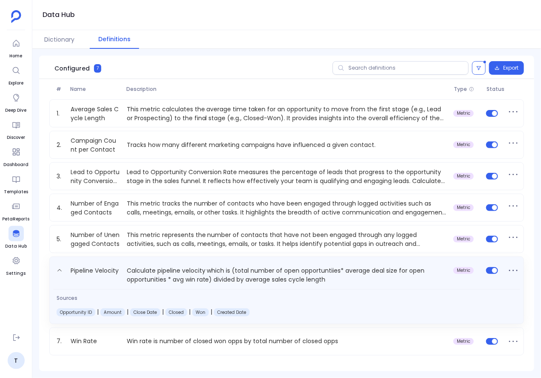
scroll to position [0, 0]
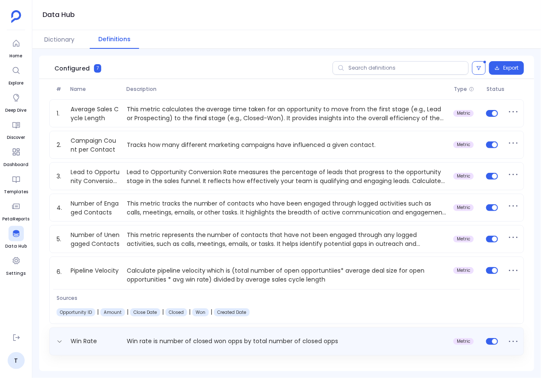
click at [212, 340] on p "Win rate is number of closed won opps by total number of closed opps" at bounding box center [286, 341] width 327 height 9
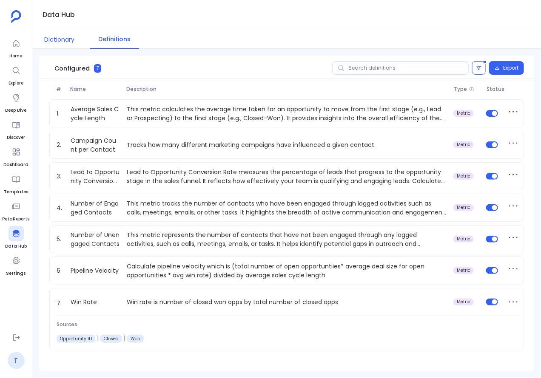
click at [59, 40] on button "Dictionary" at bounding box center [59, 39] width 47 height 19
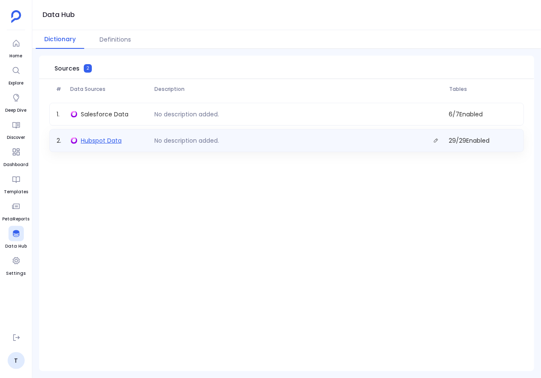
click at [99, 139] on span "Hubspot Data" at bounding box center [101, 140] width 41 height 9
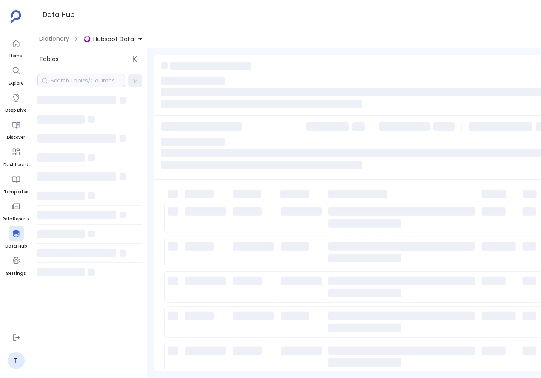
click at [108, 38] on span "Hubspot Data" at bounding box center [113, 39] width 41 height 9
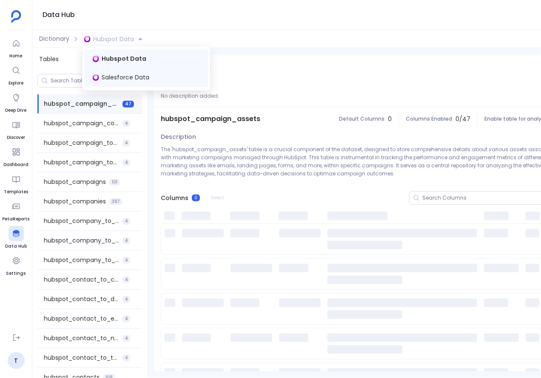
click at [115, 79] on span "Salesforce Data" at bounding box center [126, 78] width 48 height 9
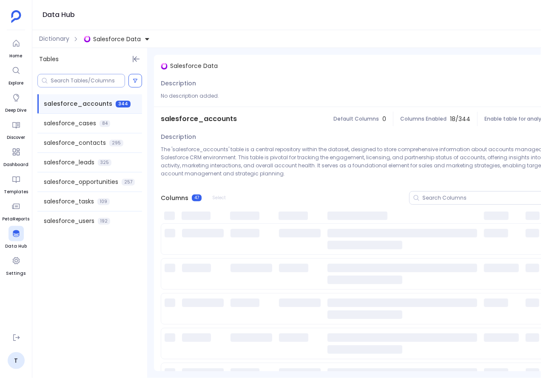
click at [90, 81] on input at bounding box center [88, 80] width 74 height 7
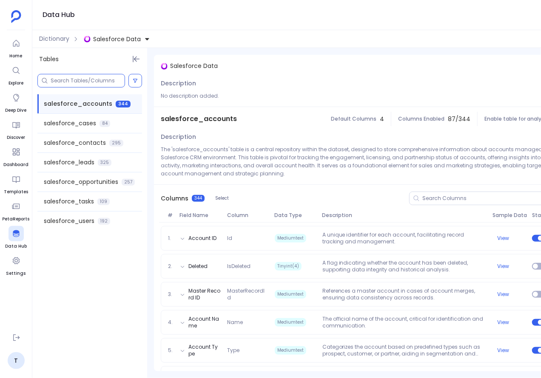
click at [110, 37] on span "Salesforce Data" at bounding box center [117, 39] width 48 height 9
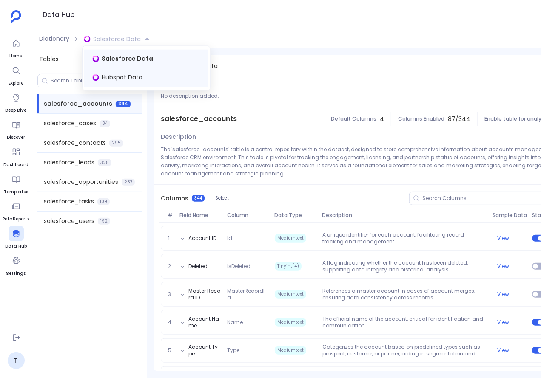
click at [112, 72] on div "Hubspot Data" at bounding box center [146, 77] width 124 height 19
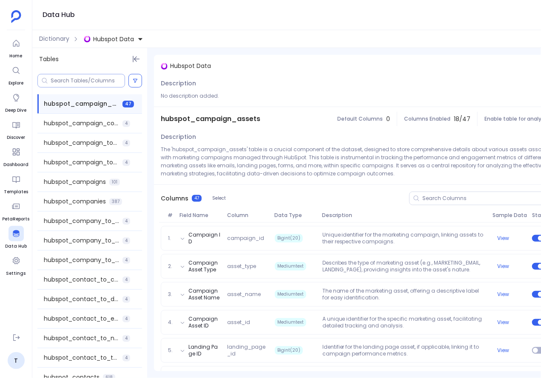
click at [84, 80] on input at bounding box center [88, 80] width 74 height 7
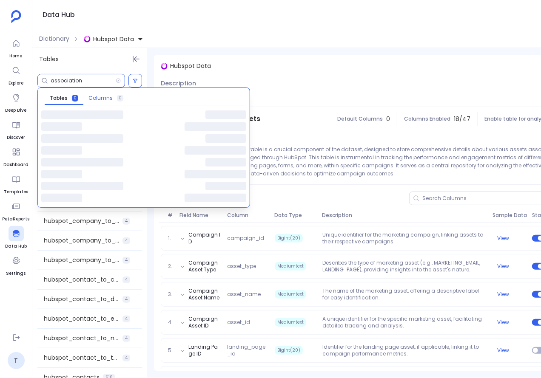
type input "association"
click at [90, 99] on span "Columns" at bounding box center [100, 98] width 24 height 7
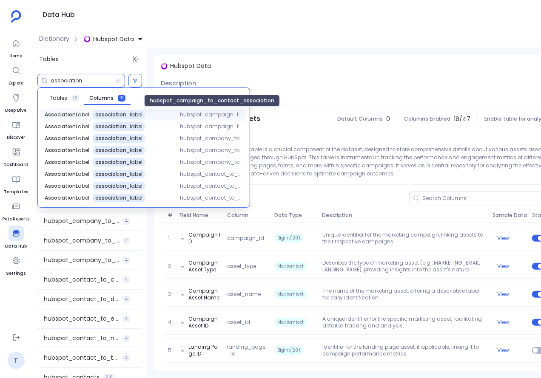
click at [212, 114] on span "hubspot_campaign_to_contact_association" at bounding box center [211, 114] width 63 height 7
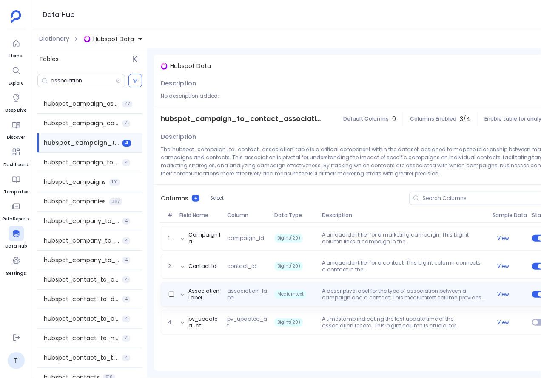
scroll to position [0, 24]
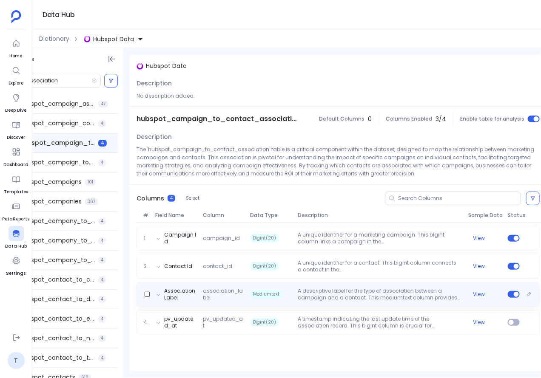
click at [482, 298] on div "Association Label association_label Mediumtext A descriptive label for the type…" at bounding box center [337, 295] width 395 height 14
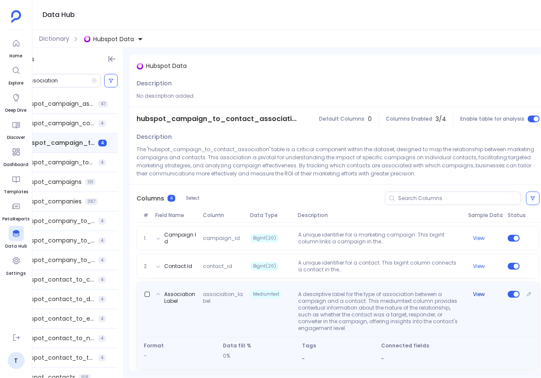
click at [476, 293] on button "View" at bounding box center [479, 294] width 12 height 7
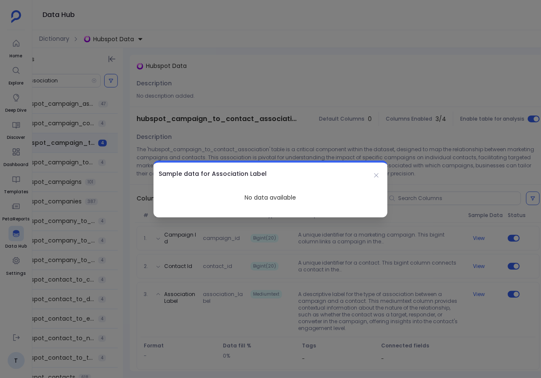
click at [442, 296] on div at bounding box center [270, 189] width 541 height 378
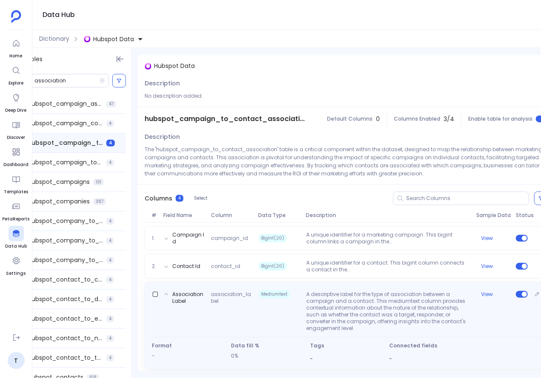
scroll to position [0, 15]
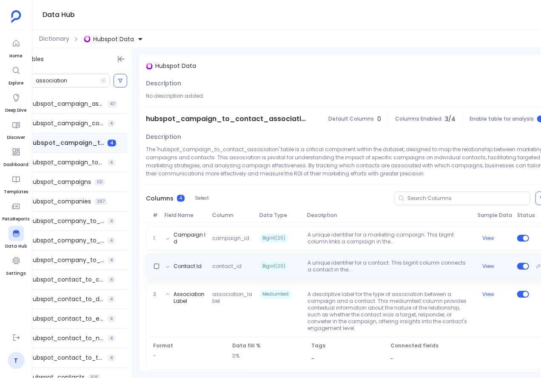
click at [222, 268] on span "contact_id" at bounding box center [233, 266] width 48 height 7
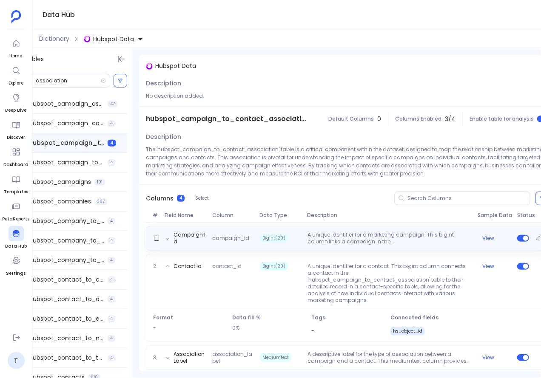
click at [227, 249] on div "Campaign Id campaign_id Bigint(20) A unique identifier for a marketing campaign…" at bounding box center [347, 238] width 403 height 25
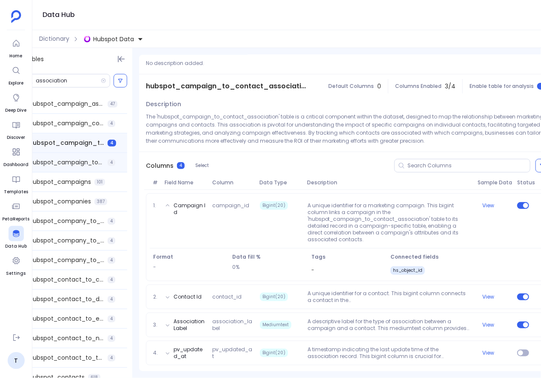
scroll to position [0, 0]
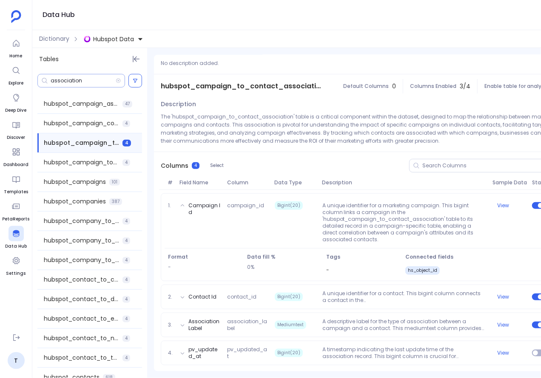
click at [81, 77] on div "association" at bounding box center [81, 81] width 88 height 14
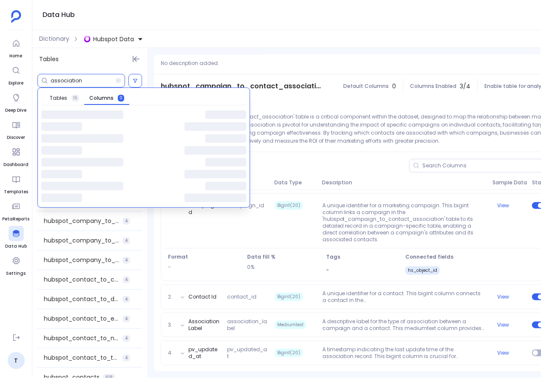
click at [81, 81] on input "association" at bounding box center [83, 80] width 65 height 7
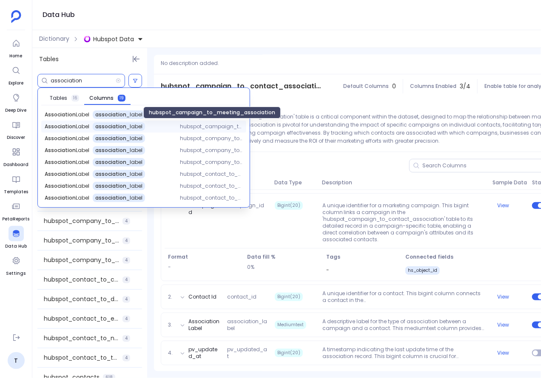
click at [222, 125] on span "hubspot_campaign_to_meeting_association" at bounding box center [211, 126] width 63 height 7
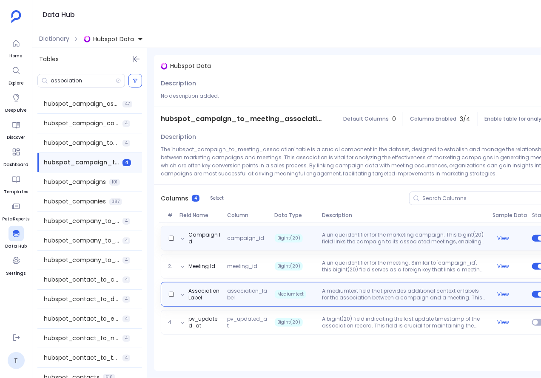
click at [328, 295] on p "A mediumtext field that provides additional context or labels for the associati…" at bounding box center [404, 295] width 170 height 14
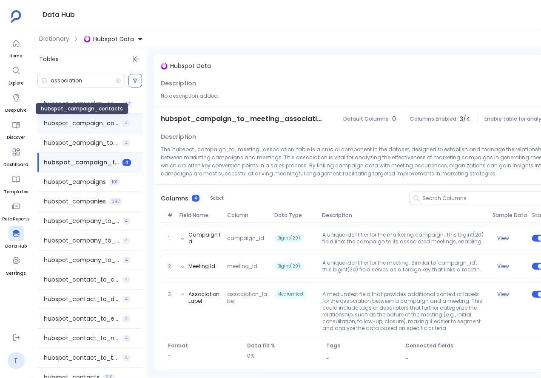
click at [96, 124] on span "hubspot_campaign_contacts" at bounding box center [81, 123] width 75 height 9
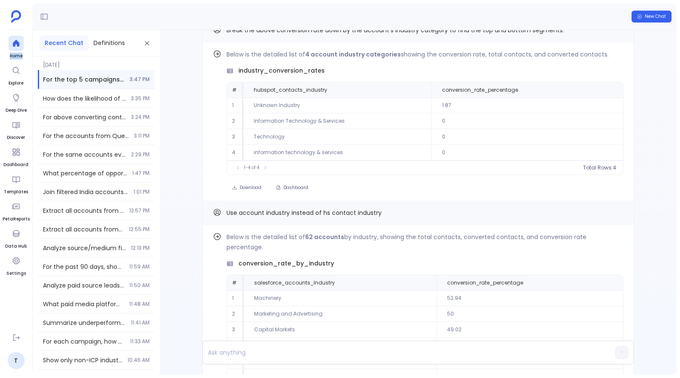
scroll to position [-837, 0]
